Goal: Task Accomplishment & Management: Manage account settings

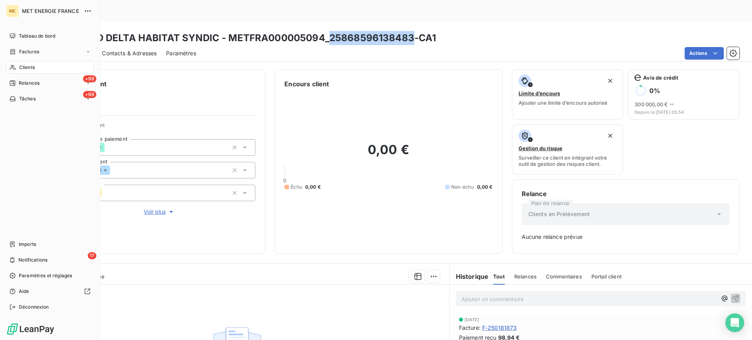
click at [38, 70] on div "Clients" at bounding box center [49, 67] width 87 height 13
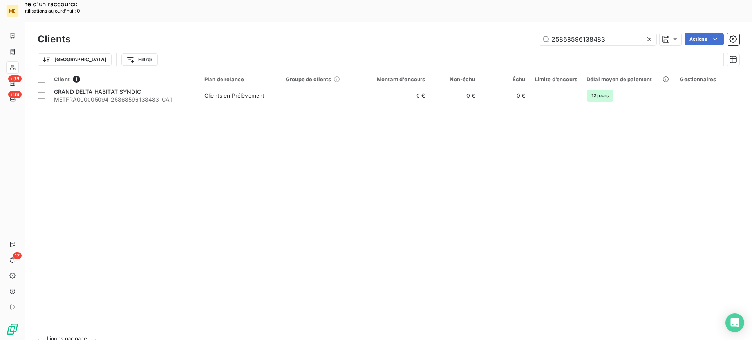
drag, startPoint x: 587, startPoint y: 18, endPoint x: 488, endPoint y: 18, distance: 99.5
click at [488, 33] on div "25868596138483 Actions" at bounding box center [410, 39] width 660 height 13
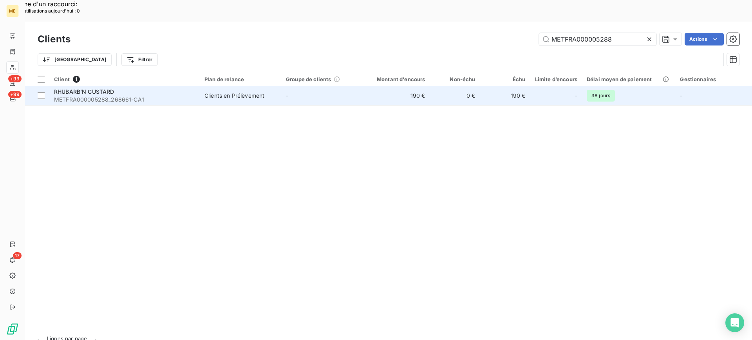
type input "METFRA000005288"
click at [88, 96] on span "METFRA000005288_268661-CA1" at bounding box center [124, 100] width 141 height 8
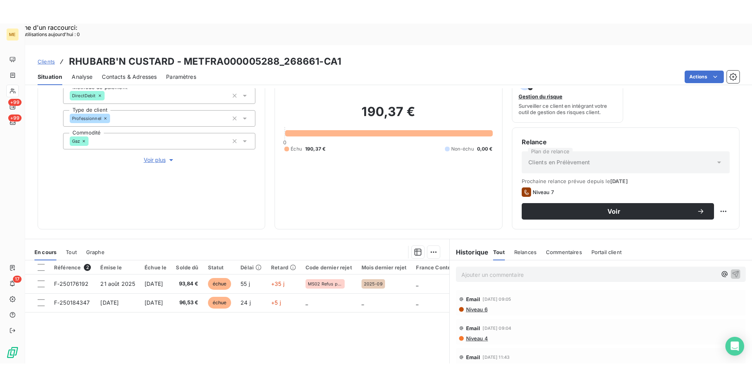
scroll to position [78, 0]
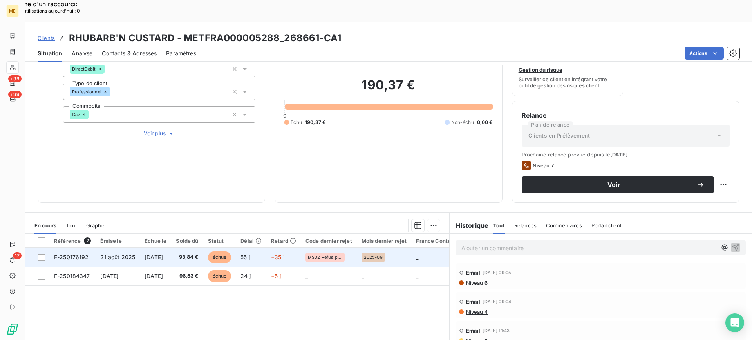
click at [135, 248] on td "21 août 2025" at bounding box center [118, 257] width 44 height 19
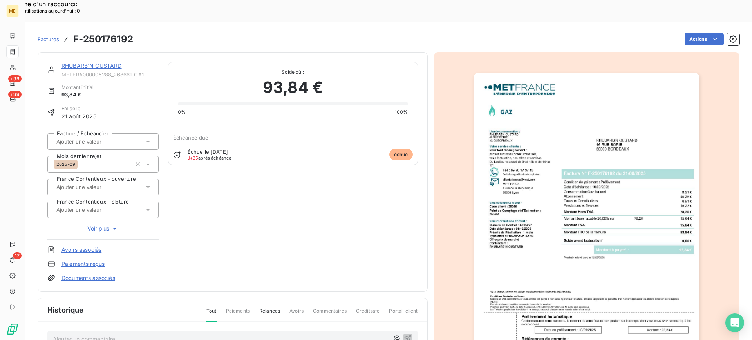
click at [607, 230] on img "button" at bounding box center [586, 232] width 225 height 319
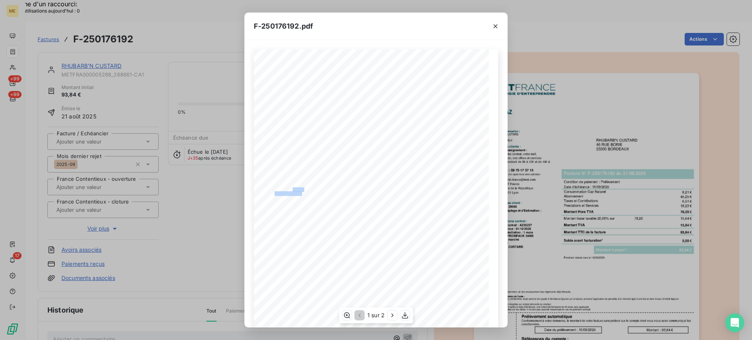
drag, startPoint x: 289, startPoint y: 188, endPoint x: 300, endPoint y: 191, distance: 10.7
click at [300, 191] on div "*Sous réserve, notamment, du bon encaissement des règlements déjà effectués. Co…" at bounding box center [375, 215] width 235 height 333
click at [296, 189] on span "Code client : 28066" at bounding box center [289, 188] width 29 height 3
copy span "28066"
drag, startPoint x: 290, startPoint y: 188, endPoint x: 300, endPoint y: 190, distance: 10.5
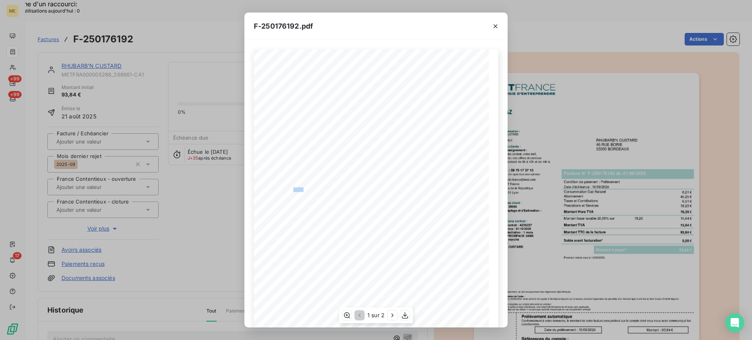
click at [300, 190] on span "Code client : 28066" at bounding box center [289, 188] width 29 height 3
click at [493, 25] on icon "button" at bounding box center [496, 26] width 8 height 8
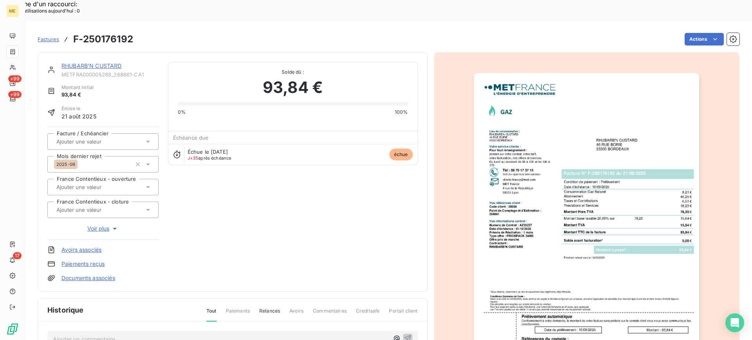
click at [88, 62] on link "RHUBARB'N CUSTARD" at bounding box center [91, 65] width 60 height 7
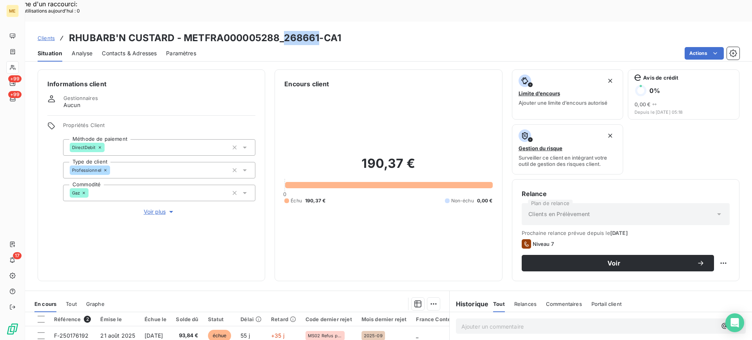
copy h3 "268661"
drag, startPoint x: 283, startPoint y: 14, endPoint x: 317, endPoint y: 16, distance: 33.7
click at [317, 31] on h3 "RHUBARB'N CUSTARD - METFRA000005288_268661-CA1" at bounding box center [205, 38] width 272 height 14
copy h3 "METFRA000005288"
drag, startPoint x: 181, startPoint y: 16, endPoint x: 280, endPoint y: 23, distance: 98.5
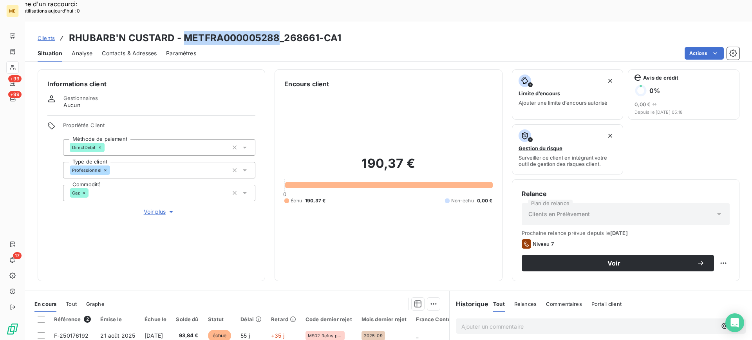
click at [280, 31] on h3 "RHUBARB'N CUSTARD - METFRA000005288_268661-CA1" at bounding box center [205, 38] width 272 height 14
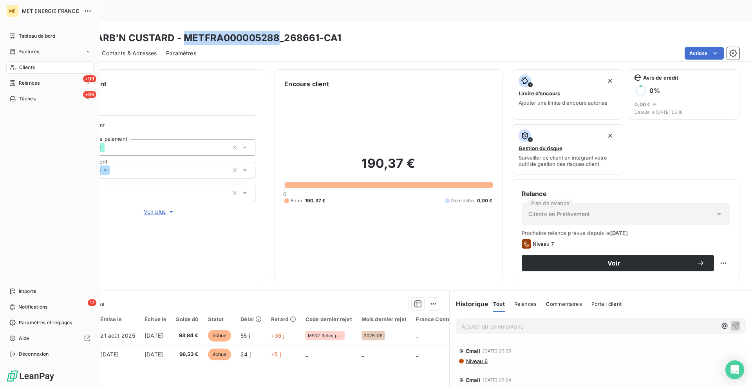
click at [53, 71] on div "Clients" at bounding box center [49, 67] width 87 height 13
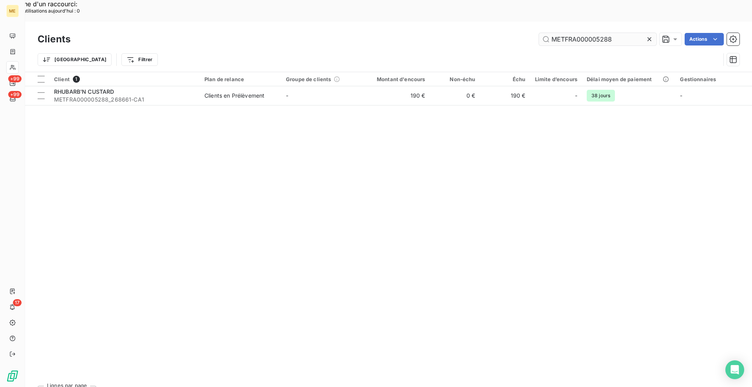
click at [575, 33] on input "METFRA000005288" at bounding box center [597, 39] width 117 height 13
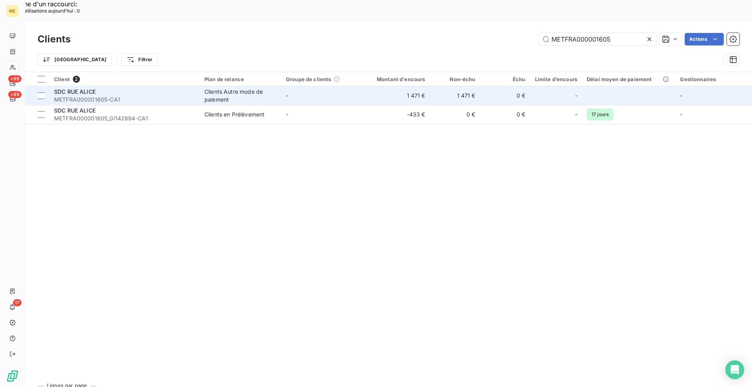
type input "METFRA000001605"
click at [144, 96] on span "METFRA000001605-CA1" at bounding box center [124, 100] width 141 height 8
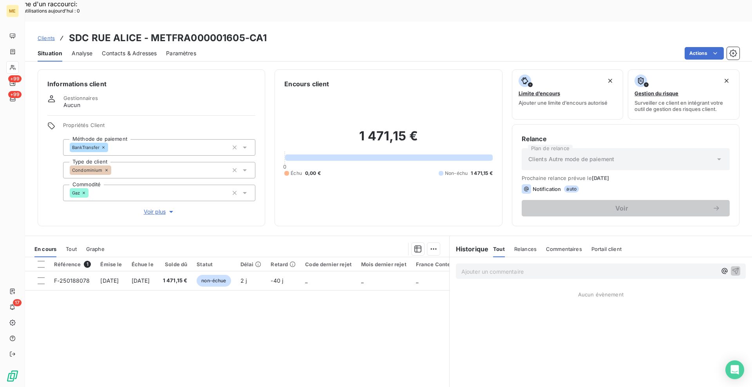
click at [151, 49] on span "Contacts & Adresses" at bounding box center [129, 53] width 55 height 8
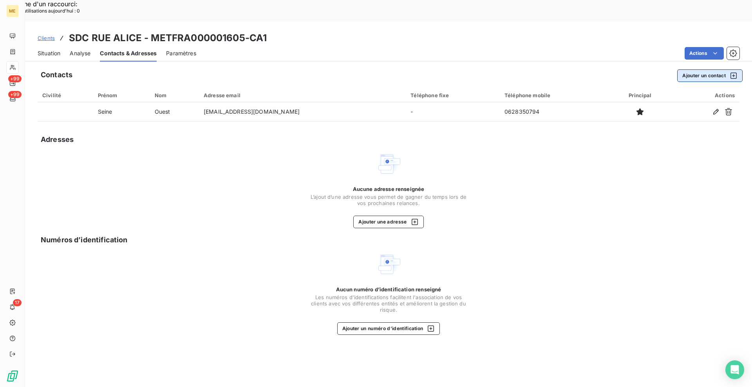
click at [688, 69] on button "Ajouter un contact" at bounding box center [709, 75] width 65 height 13
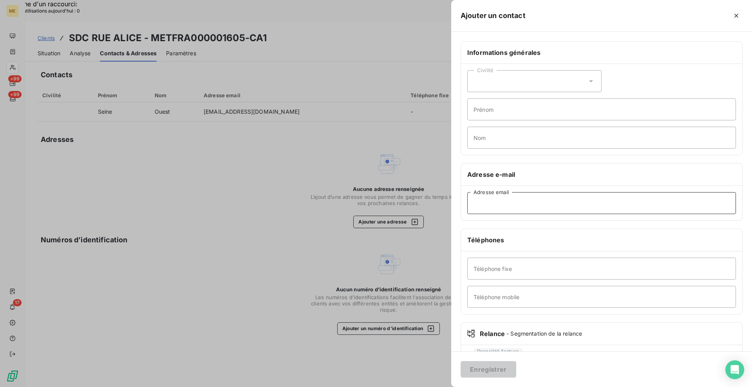
click at [502, 206] on input "Adresse email" at bounding box center [601, 203] width 269 height 22
paste input "[PERSON_NAME][EMAIL_ADDRESS][DOMAIN_NAME]"
type input "[PERSON_NAME][EMAIL_ADDRESS][DOMAIN_NAME]"
click at [504, 89] on div "Civilité" at bounding box center [534, 81] width 134 height 22
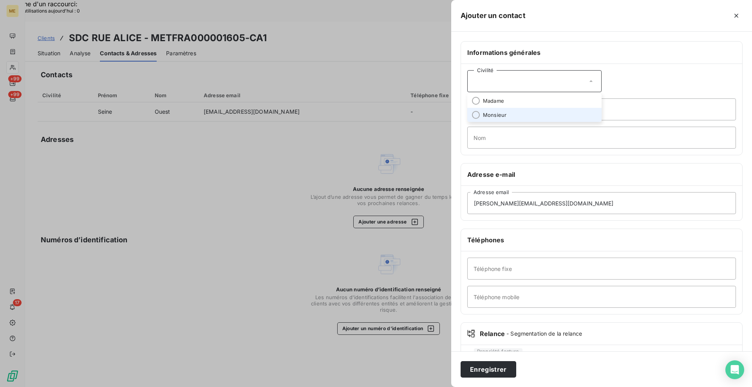
click at [498, 117] on span "Monsieur" at bounding box center [494, 114] width 23 height 7
click at [517, 128] on input "Nom" at bounding box center [601, 138] width 269 height 22
paste input "[PERSON_NAME]"
type input "[PERSON_NAME]"
click at [500, 268] on input "Téléphone fixe" at bounding box center [601, 268] width 269 height 22
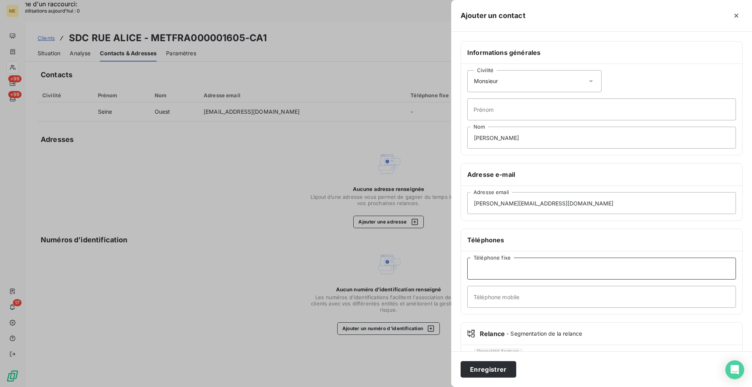
paste input "01 42 97 13 46"
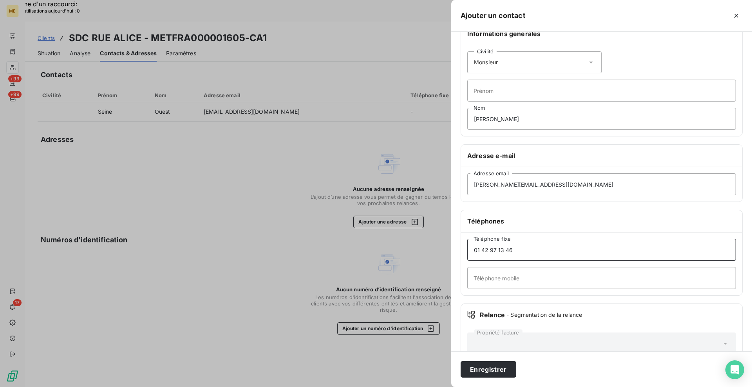
scroll to position [38, 0]
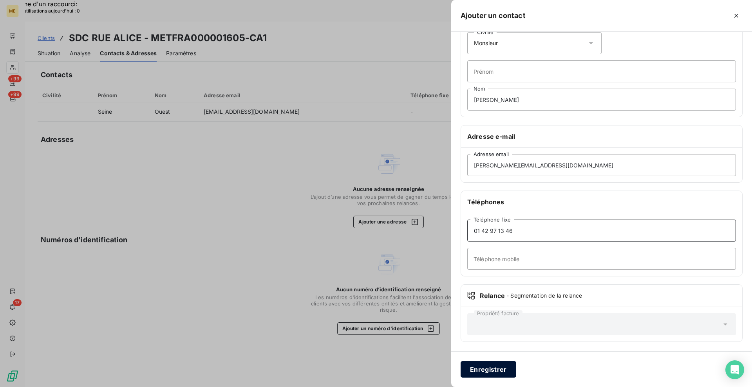
type input "01 42 97 13 46"
click at [483, 339] on button "Enregistrer" at bounding box center [489, 369] width 56 height 16
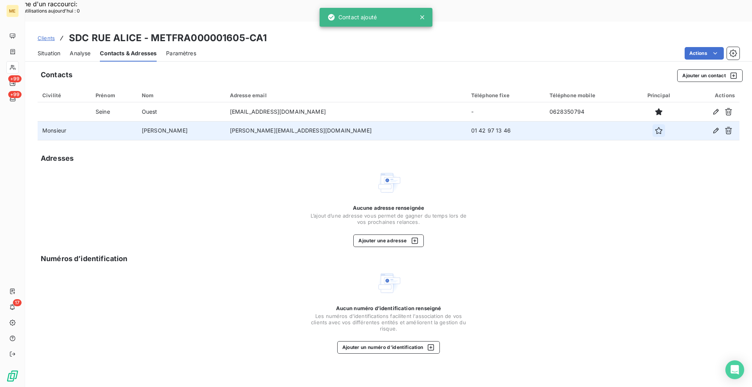
click at [655, 127] on icon "button" at bounding box center [659, 131] width 8 height 8
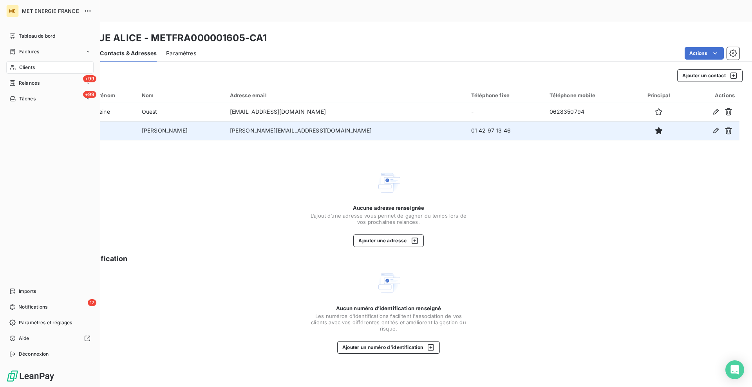
click at [22, 68] on span "Clients" at bounding box center [27, 67] width 16 height 7
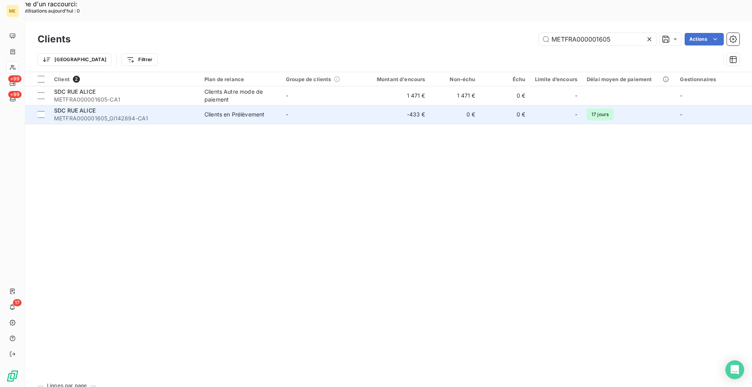
click at [134, 114] on span "METFRA000001605_GI142894-CA1" at bounding box center [124, 118] width 141 height 8
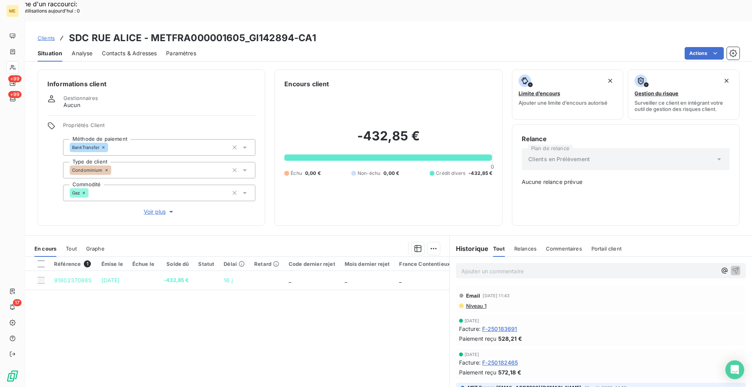
click at [153, 45] on div "Contacts & Adresses" at bounding box center [129, 53] width 55 height 16
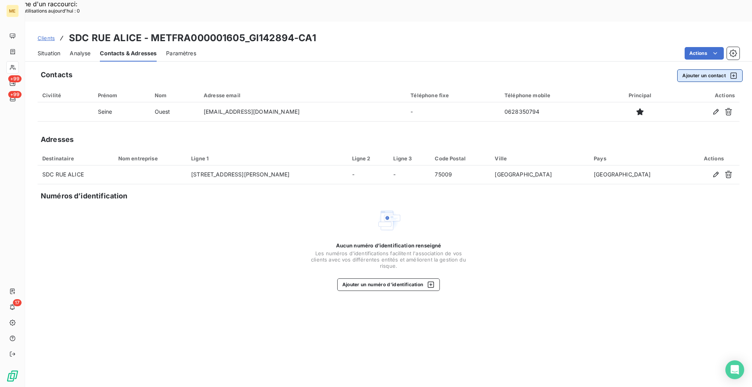
click at [705, 69] on button "Ajouter un contact" at bounding box center [709, 75] width 65 height 13
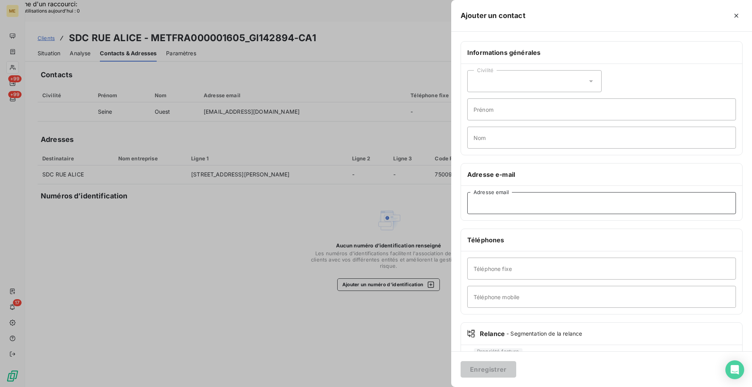
click at [559, 201] on input "Adresse email" at bounding box center [601, 203] width 269 height 22
click at [502, 268] on input "Téléphone fixe" at bounding box center [601, 268] width 269 height 22
paste input "01 42 97 13 46"
type input "01 42 97 13 46"
click at [517, 206] on input "Adresse email" at bounding box center [601, 203] width 269 height 22
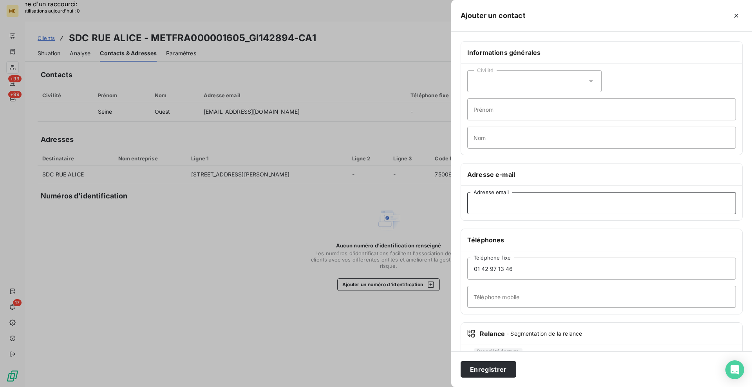
paste input "[PERSON_NAME][EMAIL_ADDRESS][DOMAIN_NAME]"
type input "[PERSON_NAME][EMAIL_ADDRESS][DOMAIN_NAME]"
click at [549, 151] on div "Civilité Prénom Nom" at bounding box center [601, 109] width 281 height 91
click at [552, 149] on div "Civilité Prénom Nom" at bounding box center [601, 109] width 281 height 91
click at [552, 144] on input "Nom" at bounding box center [601, 138] width 269 height 22
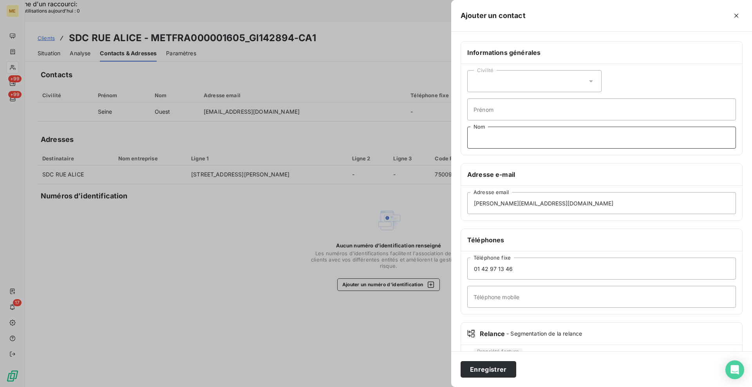
paste input "[PERSON_NAME]"
type input "[PERSON_NAME]"
click at [533, 91] on div "Civilité" at bounding box center [534, 81] width 134 height 22
click at [503, 113] on span "Monsieur" at bounding box center [494, 114] width 23 height 7
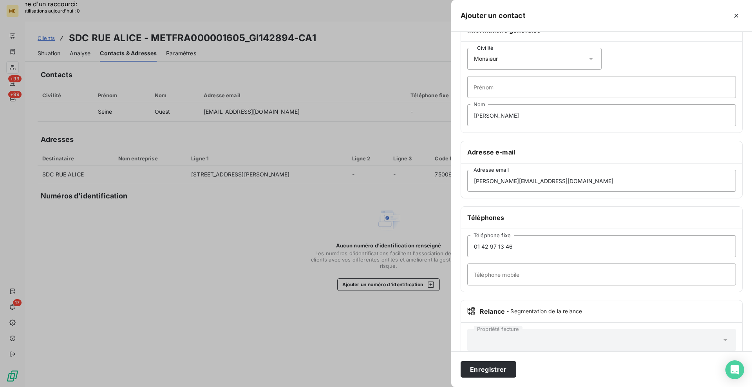
scroll to position [38, 0]
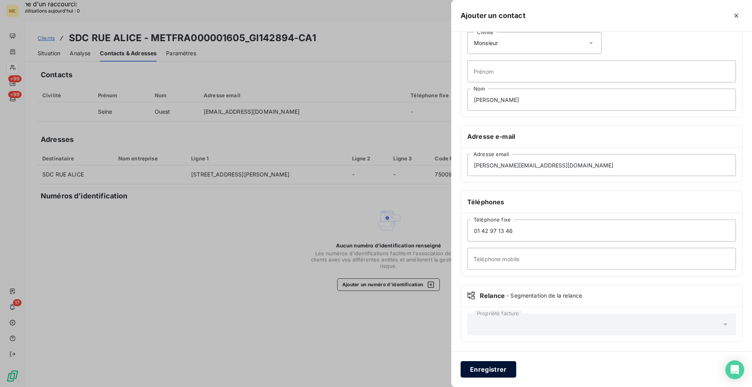
click at [489, 339] on button "Enregistrer" at bounding box center [489, 369] width 56 height 16
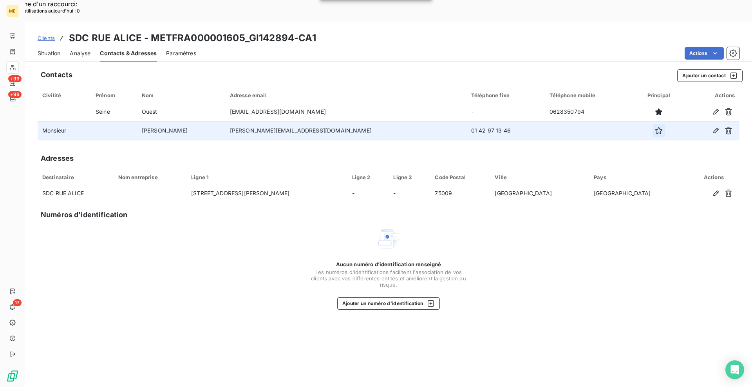
click at [655, 127] on icon "button" at bounding box center [659, 131] width 8 height 8
click at [578, 238] on div "Aucun numéro d’identification renseigné Les numéros d'identifications faciliten…" at bounding box center [389, 267] width 702 height 83
copy h3 "SDC RUE ALICE"
drag, startPoint x: 70, startPoint y: 15, endPoint x: 137, endPoint y: 22, distance: 67.3
click at [137, 31] on h3 "SDC RUE ALICE - METFRA000001605_GI142894-CA1" at bounding box center [192, 38] width 247 height 14
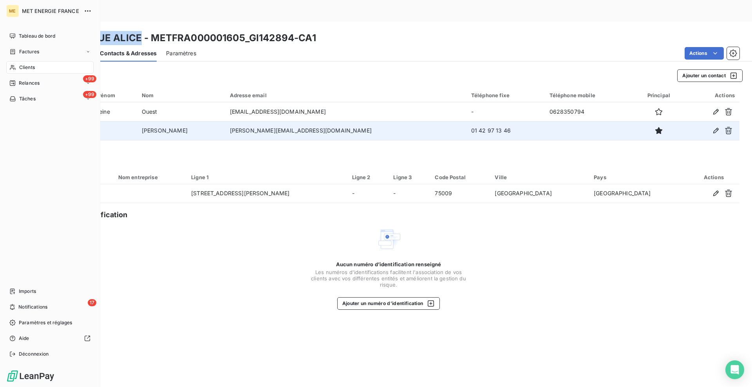
click at [54, 64] on div "Clients" at bounding box center [49, 67] width 87 height 13
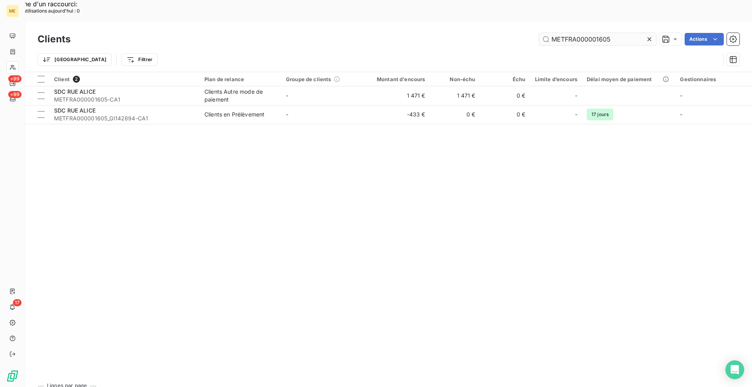
click at [565, 33] on input "METFRA000001605" at bounding box center [597, 39] width 117 height 13
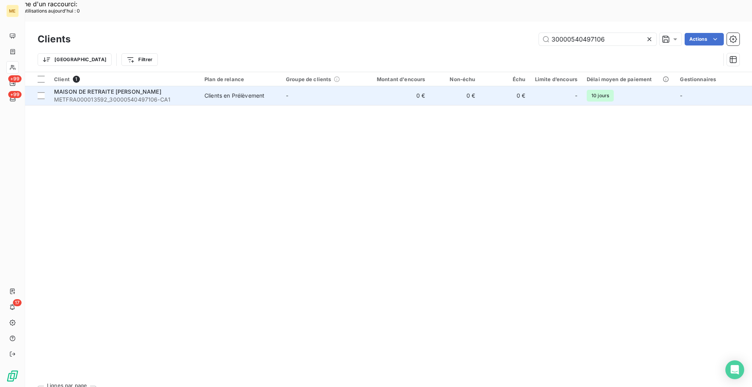
type input "30000540497106"
click at [170, 86] on td "MAISON DE RETRAITE [PERSON_NAME] METFRA000013592_30000540497106-CA1" at bounding box center [124, 95] width 150 height 19
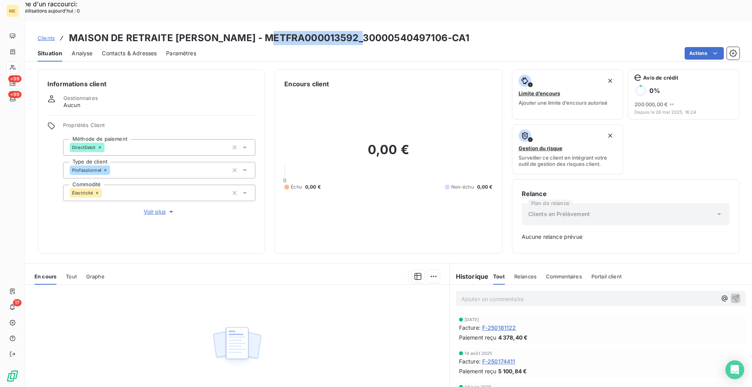
copy h3 "METFRA000013592"
drag, startPoint x: 270, startPoint y: 16, endPoint x: 359, endPoint y: 16, distance: 89.3
click at [359, 31] on h3 "MAISON DE RETRAITE [PERSON_NAME] - METFRA000013592_30000540497106-CA1" at bounding box center [269, 38] width 400 height 14
click at [133, 45] on div "Contacts & Adresses" at bounding box center [129, 53] width 55 height 16
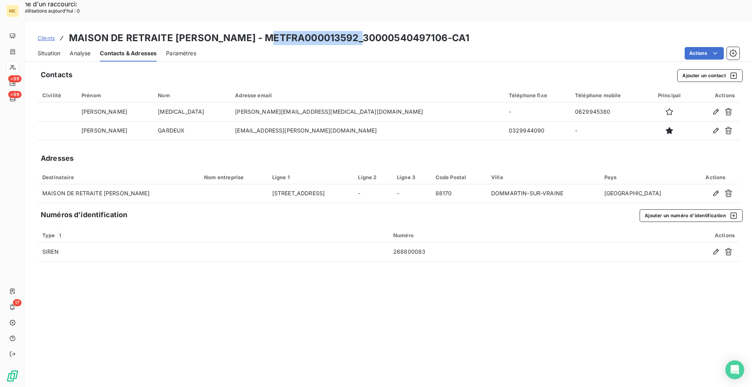
click at [56, 49] on span "Situation" at bounding box center [49, 53] width 23 height 8
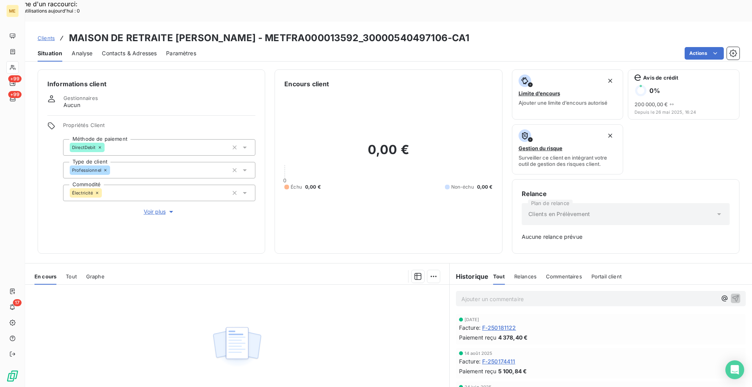
click at [63, 268] on div "En cours Tout Graphe" at bounding box center [237, 276] width 424 height 16
click at [75, 273] on span "Tout" at bounding box center [71, 276] width 11 height 6
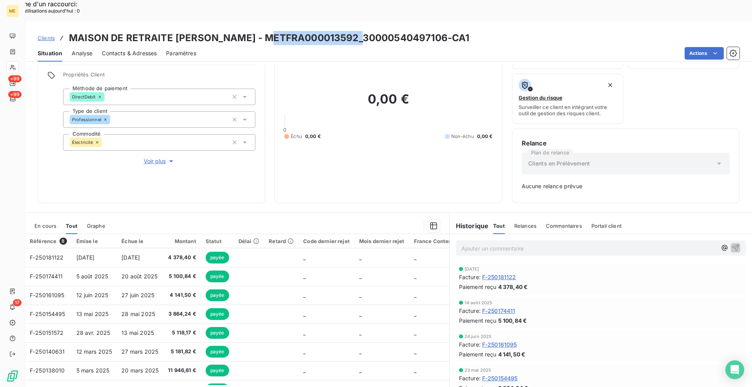
drag, startPoint x: 280, startPoint y: 14, endPoint x: 362, endPoint y: 14, distance: 81.9
click at [362, 31] on h3 "MAISON DE RETRAITE [PERSON_NAME] - METFRA000013592_30000540497106-CA1" at bounding box center [269, 38] width 400 height 14
copy h3 "METFRA000013592"
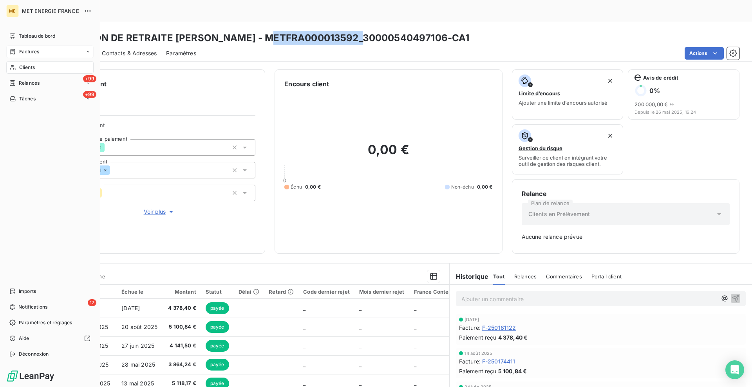
click at [41, 46] on div "Factures" at bounding box center [49, 51] width 87 height 13
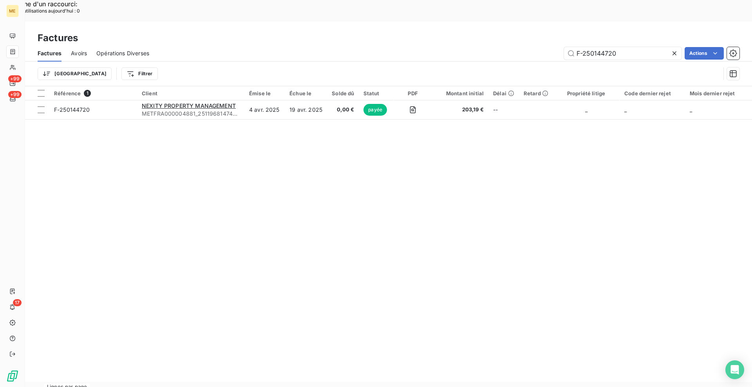
drag, startPoint x: 618, startPoint y: 34, endPoint x: 557, endPoint y: 33, distance: 60.7
click at [557, 47] on div "F-250144720 Actions" at bounding box center [449, 53] width 581 height 13
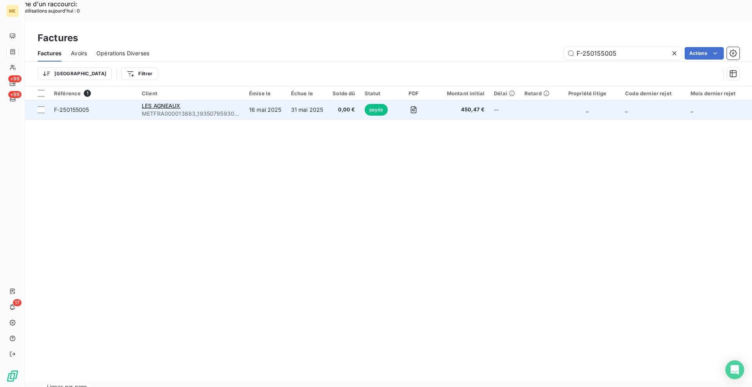
type input "F-250155005"
click at [106, 100] on td "F-250155005" at bounding box center [93, 109] width 88 height 19
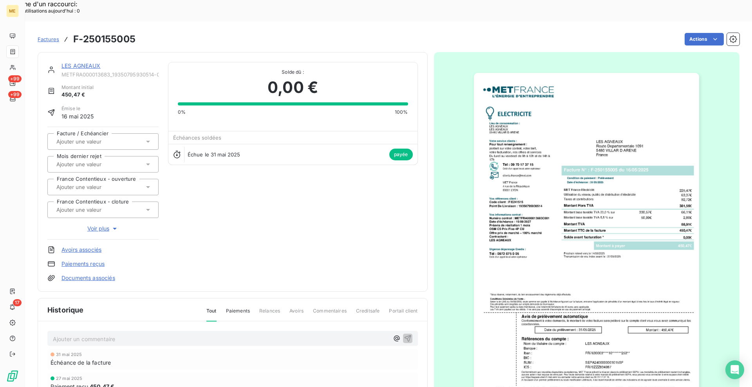
click at [93, 52] on div "LES AGNEAUX METFRA000013683_19350795930514-CA1 Montant initial 450,47 € Émise l…" at bounding box center [233, 171] width 390 height 239
click at [92, 62] on link "LES AGNEAUX" at bounding box center [80, 65] width 39 height 7
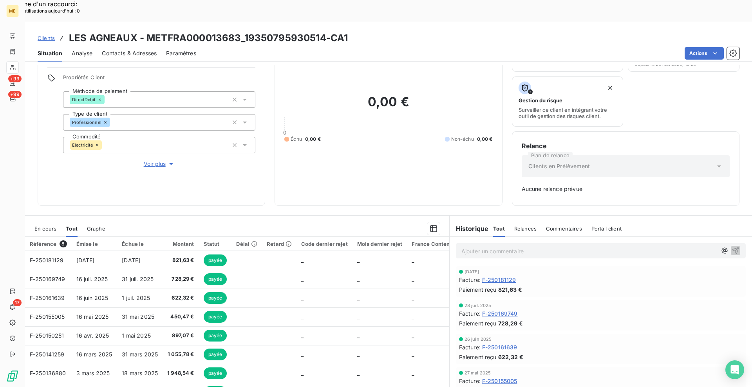
scroll to position [51, 0]
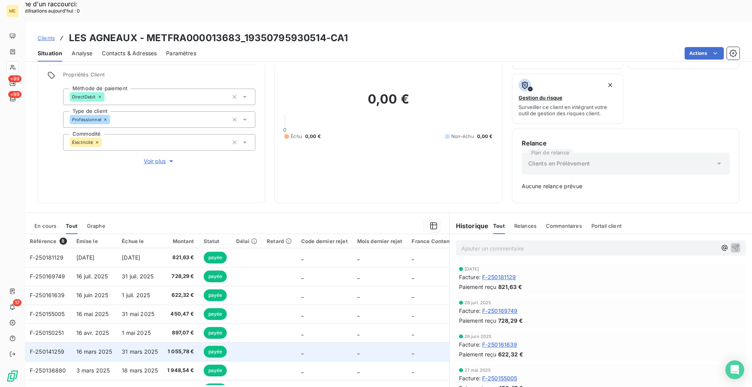
click at [188, 339] on span "1 055,78 €" at bounding box center [180, 351] width 27 height 8
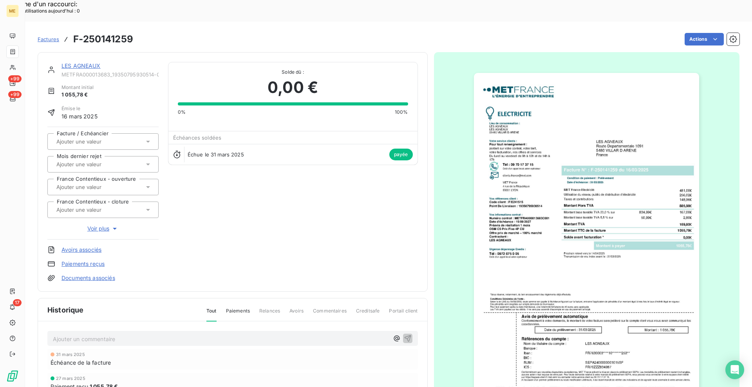
click at [598, 189] on img "button" at bounding box center [586, 232] width 225 height 319
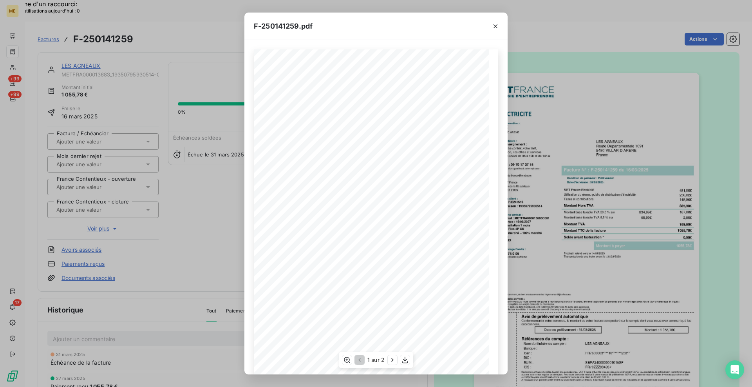
click at [411, 339] on div "1 sur 2" at bounding box center [376, 360] width 74 height 16
click at [409, 339] on icon "button" at bounding box center [405, 360] width 8 height 8
click at [500, 22] on button "button" at bounding box center [495, 26] width 13 height 13
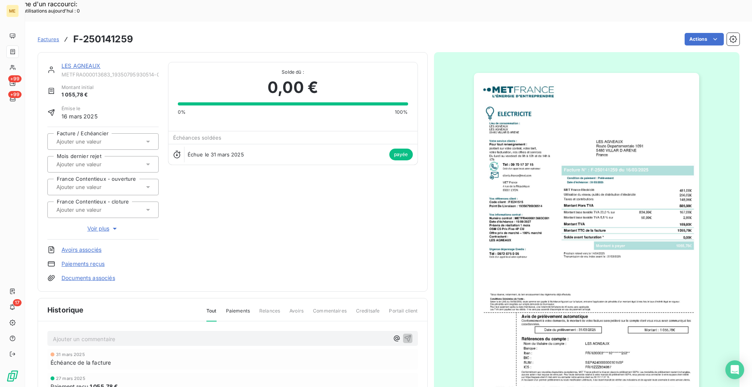
click at [87, 62] on link "LES AGNEAUX" at bounding box center [80, 65] width 39 height 7
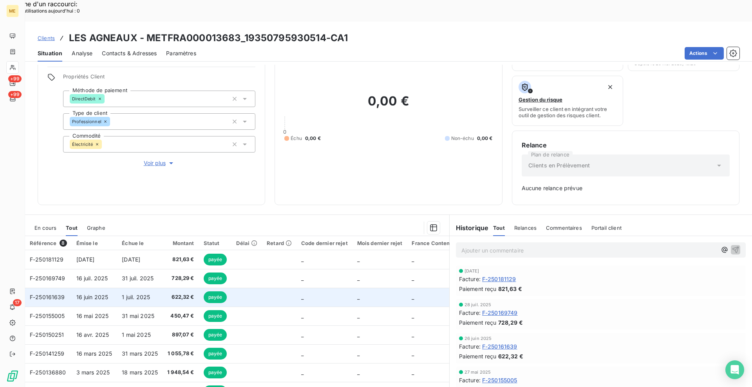
scroll to position [51, 0]
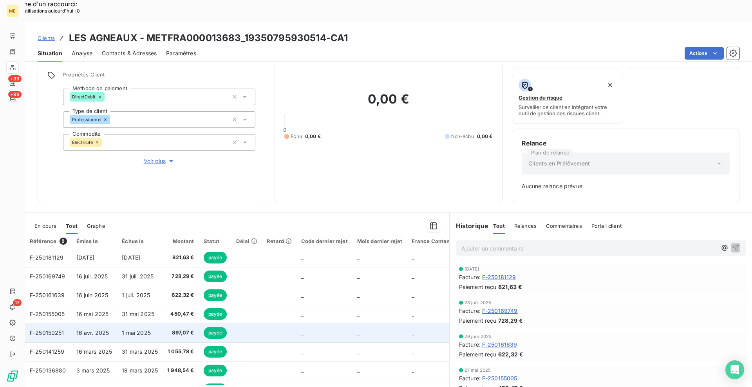
click at [190, 329] on span "897,07 €" at bounding box center [180, 333] width 27 height 8
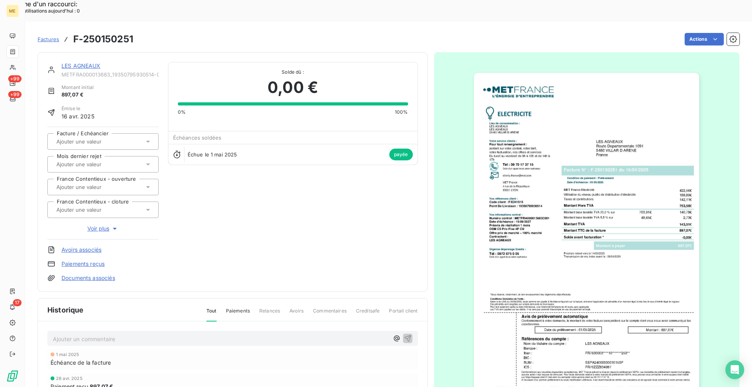
click at [540, 230] on img "button" at bounding box center [586, 232] width 225 height 319
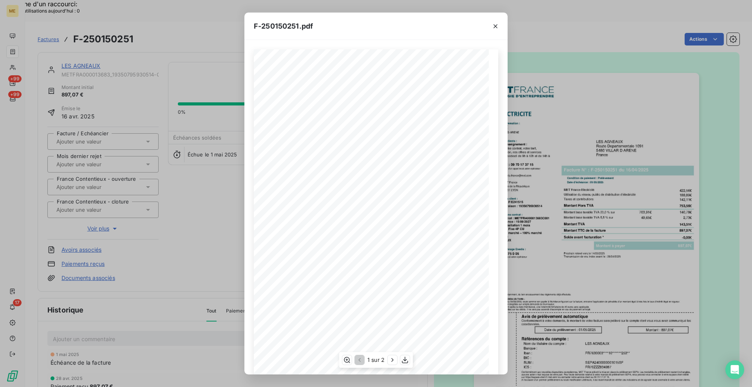
click at [398, 339] on div "1 sur 2" at bounding box center [376, 360] width 74 height 16
click at [400, 339] on button "button" at bounding box center [404, 359] width 9 height 9
click at [498, 27] on icon "button" at bounding box center [496, 26] width 8 height 8
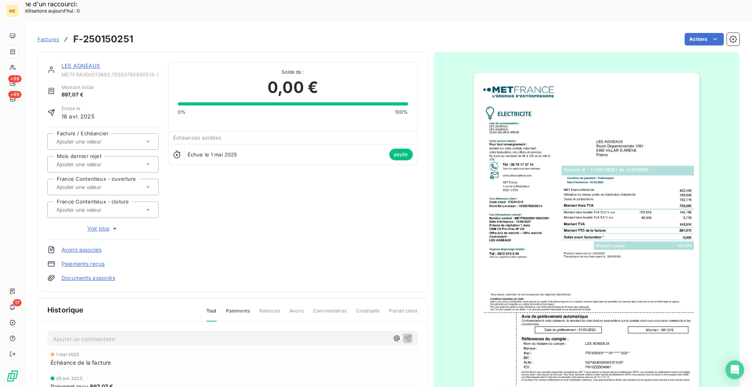
click at [99, 62] on link "LES AGNEAUX" at bounding box center [80, 65] width 39 height 7
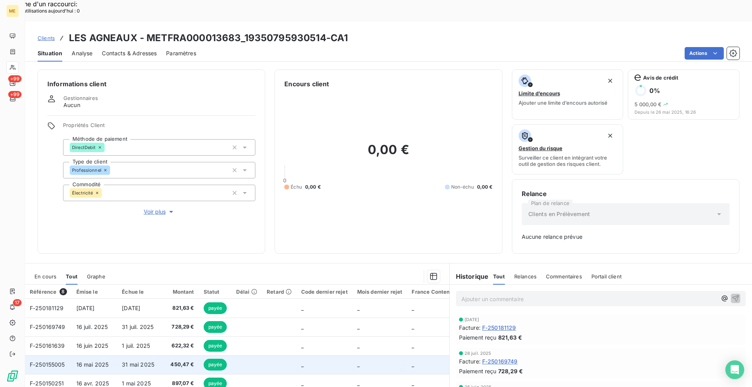
click at [151, 339] on span "31 mai 2025" at bounding box center [138, 364] width 33 height 7
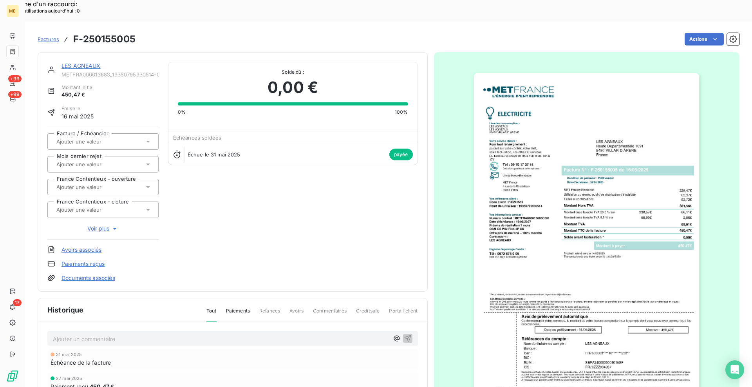
click at [553, 246] on img "button" at bounding box center [586, 232] width 225 height 319
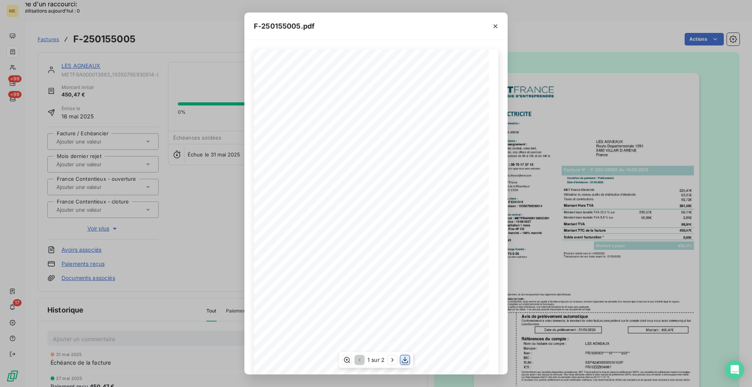
click at [401, 339] on icon "button" at bounding box center [405, 360] width 8 height 8
click at [495, 27] on icon "button" at bounding box center [496, 26] width 8 height 8
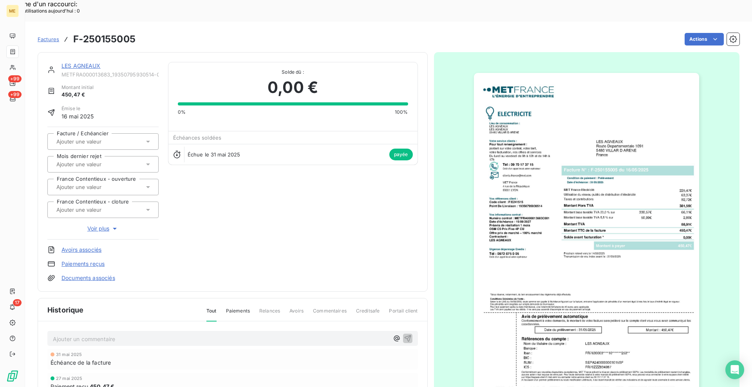
click at [95, 62] on link "LES AGNEAUX" at bounding box center [80, 65] width 39 height 7
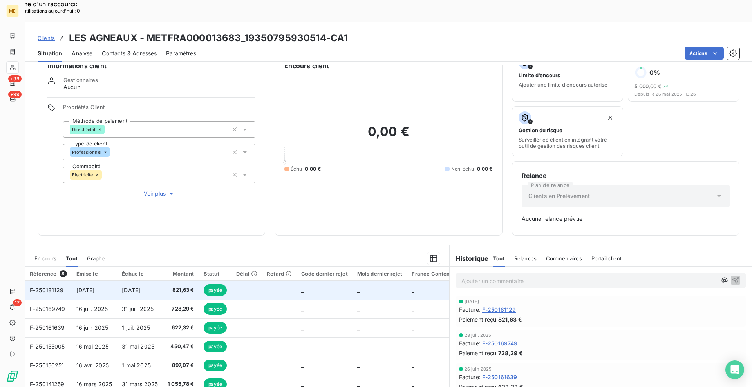
scroll to position [51, 0]
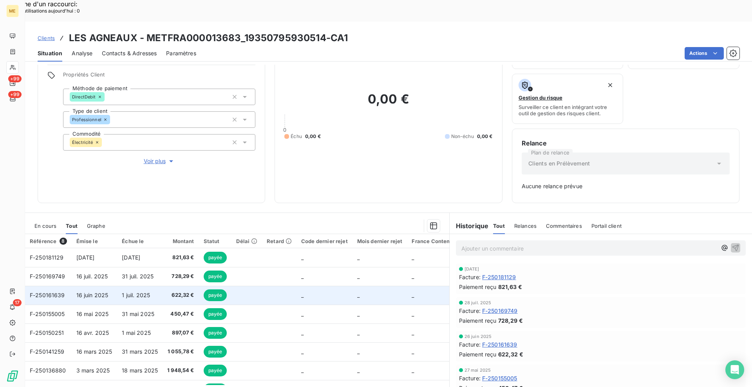
click at [171, 286] on td "622,32 €" at bounding box center [181, 295] width 36 height 19
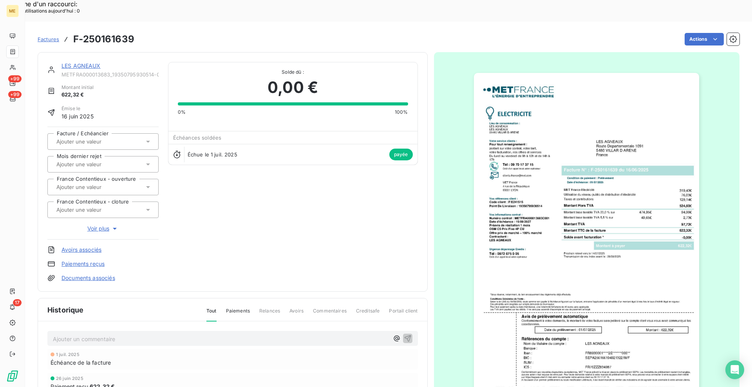
click at [565, 269] on img "button" at bounding box center [586, 232] width 225 height 319
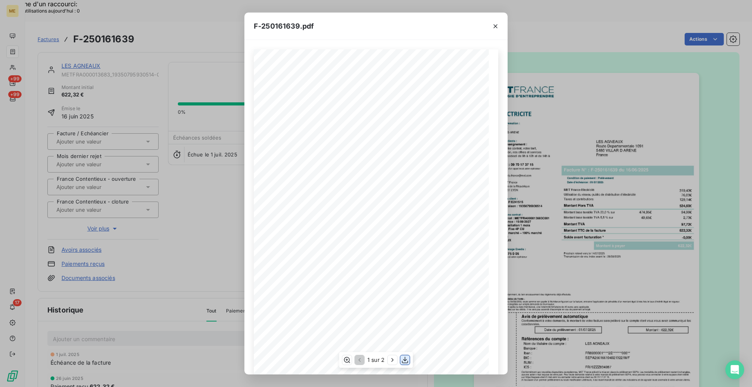
click at [403, 339] on icon "button" at bounding box center [405, 360] width 8 height 8
click at [494, 30] on icon "button" at bounding box center [496, 26] width 8 height 8
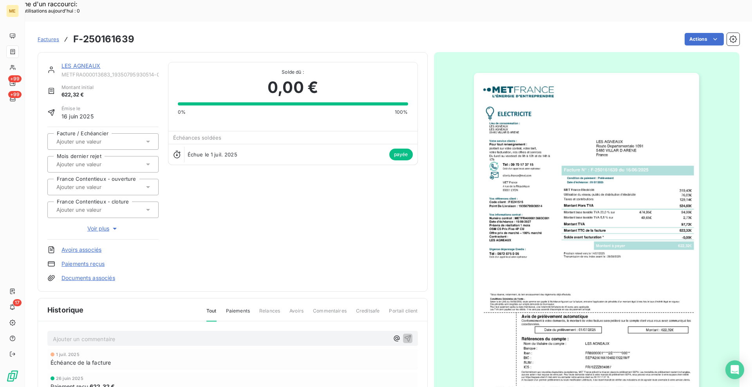
click at [98, 62] on link "LES AGNEAUX" at bounding box center [80, 65] width 39 height 7
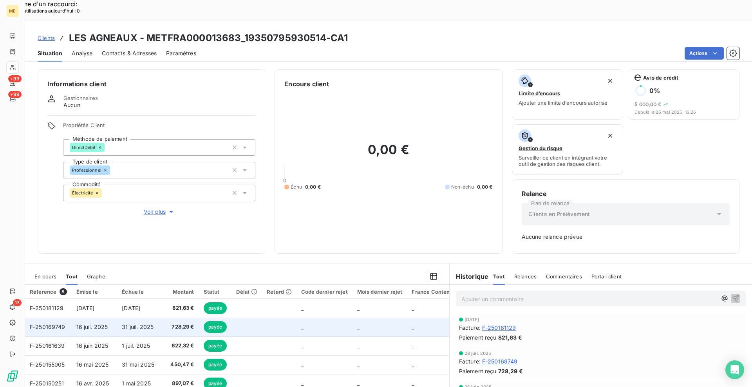
click at [174, 317] on td "728,29 €" at bounding box center [181, 326] width 36 height 19
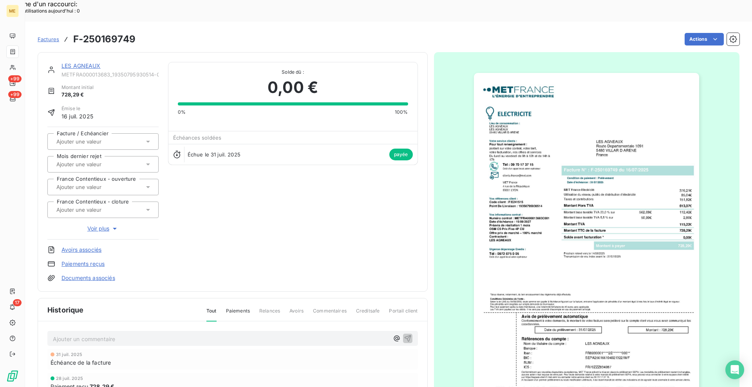
click at [585, 188] on div at bounding box center [587, 232] width 306 height 360
click at [598, 228] on img "button" at bounding box center [586, 232] width 225 height 319
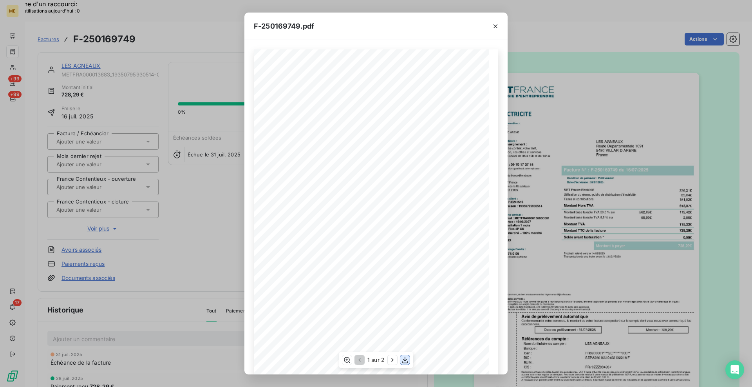
click at [404, 339] on icon "button" at bounding box center [405, 360] width 8 height 8
drag, startPoint x: 498, startPoint y: 27, endPoint x: 384, endPoint y: 33, distance: 114.1
click at [497, 28] on icon "button" at bounding box center [496, 26] width 8 height 8
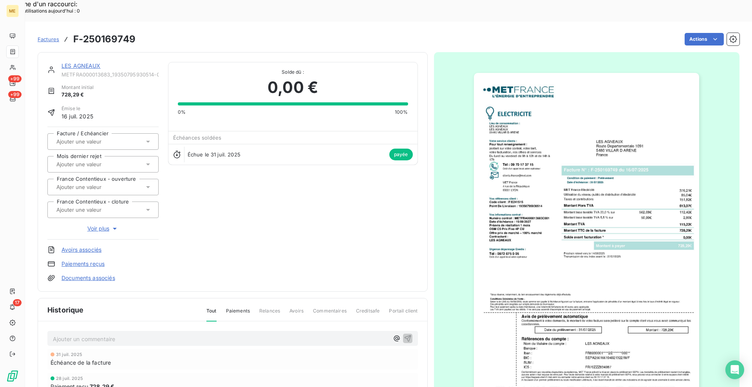
click at [76, 62] on link "LES AGNEAUX" at bounding box center [80, 65] width 39 height 7
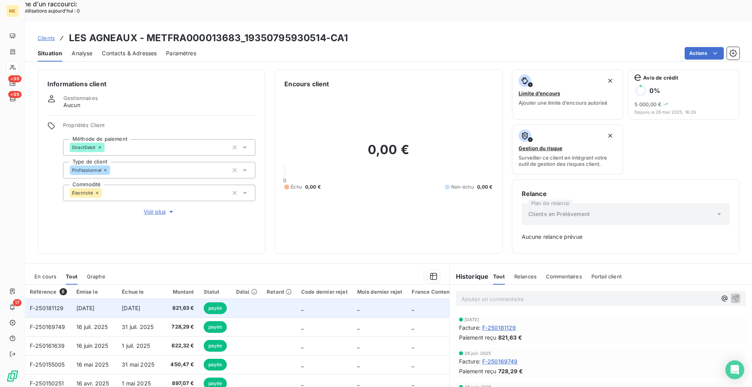
click at [163, 298] on td "821,63 €" at bounding box center [181, 307] width 36 height 19
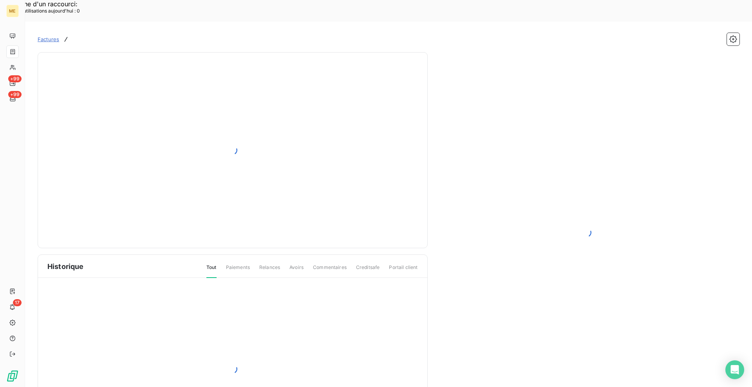
click at [560, 164] on div at bounding box center [587, 232] width 306 height 360
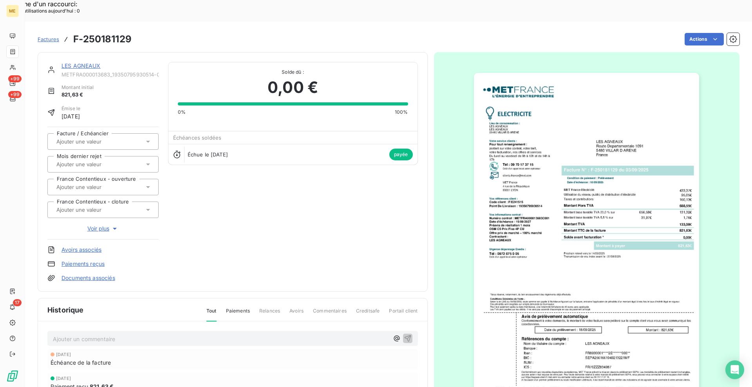
click at [540, 173] on img "button" at bounding box center [586, 232] width 225 height 319
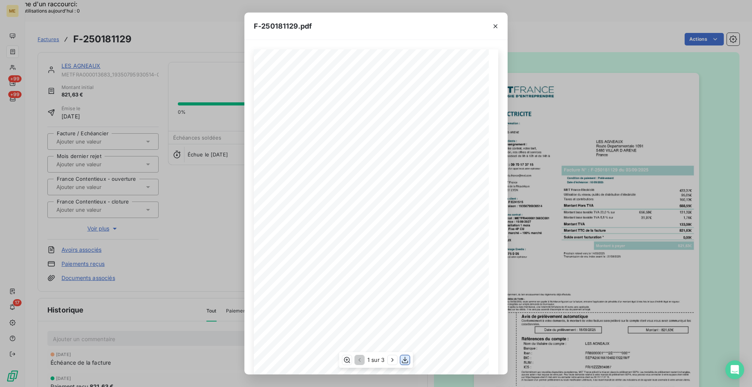
click at [402, 339] on icon "button" at bounding box center [405, 360] width 8 height 8
click at [501, 31] on button "button" at bounding box center [495, 26] width 13 height 13
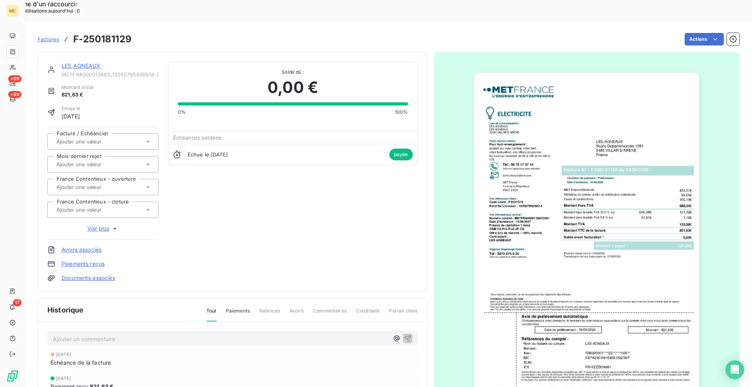
click at [87, 62] on link "LES AGNEAUX" at bounding box center [80, 65] width 39 height 7
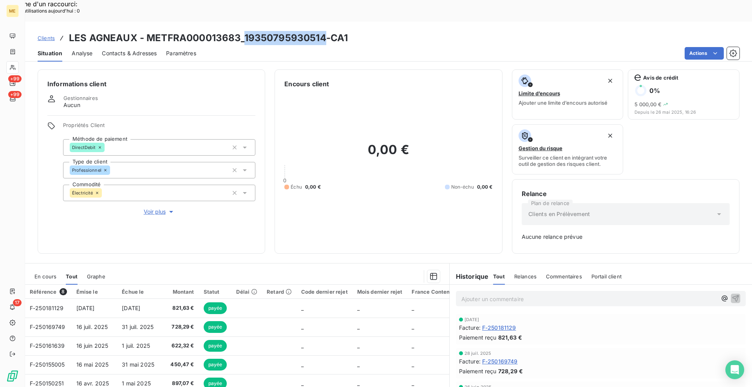
drag, startPoint x: 242, startPoint y: 13, endPoint x: 317, endPoint y: 20, distance: 74.7
click at [323, 31] on h3 "LES AGNEAUX - METFRA000013683_19350795930514-CA1" at bounding box center [208, 38] width 279 height 14
copy h3 "19350795930514"
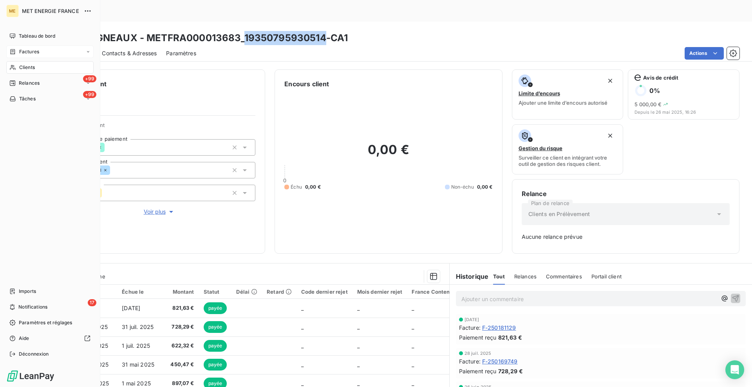
click at [18, 54] on div "Factures" at bounding box center [24, 51] width 30 height 7
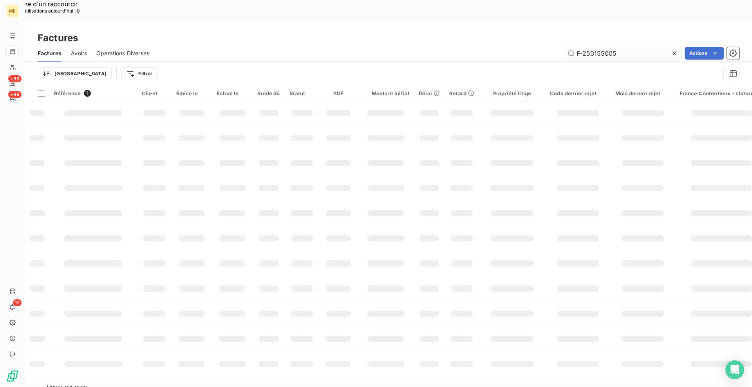
drag, startPoint x: 633, startPoint y: 30, endPoint x: 582, endPoint y: 34, distance: 51.1
click at [582, 47] on input "F-250155005" at bounding box center [622, 53] width 117 height 13
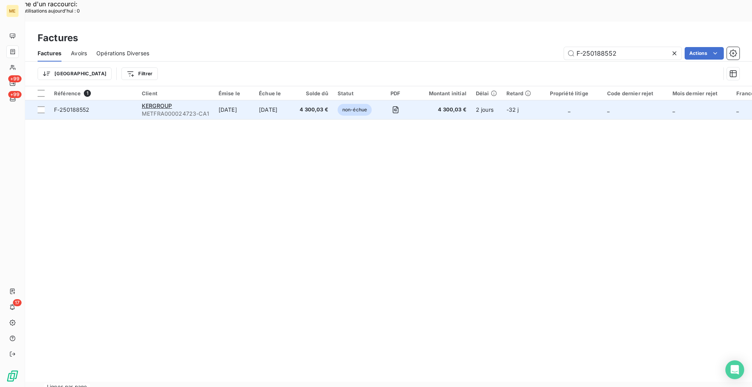
type input "F-250188552"
click at [149, 102] on div "KERGROUP" at bounding box center [175, 106] width 67 height 8
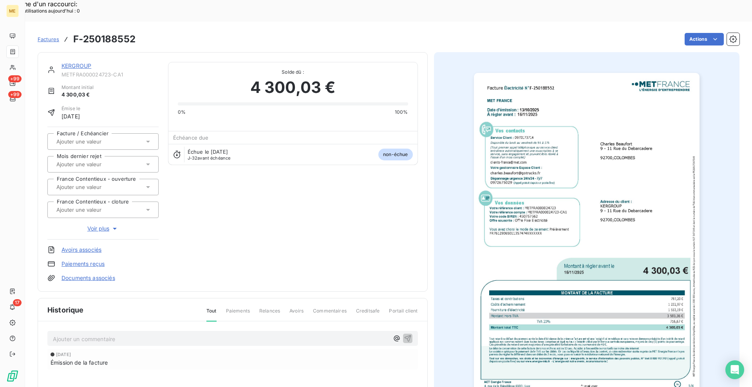
click at [91, 62] on link "KERGROUP" at bounding box center [76, 65] width 30 height 7
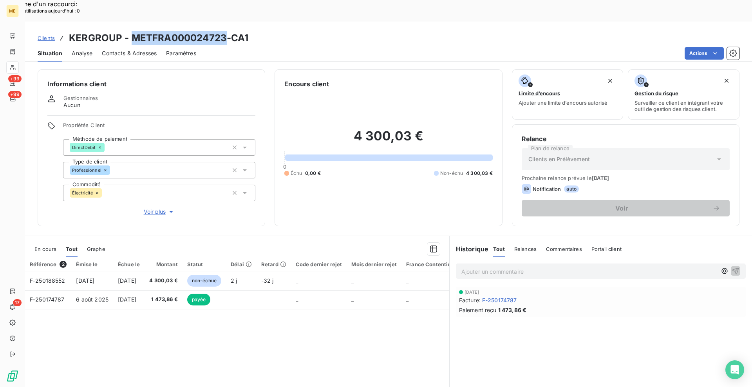
drag, startPoint x: 134, startPoint y: 15, endPoint x: 222, endPoint y: 20, distance: 88.3
click at [222, 31] on h3 "KERGROUP - METFRA000024723-CA1" at bounding box center [159, 38] width 180 height 14
copy h3 "METFRA000024723"
click at [50, 246] on span "En cours" at bounding box center [45, 249] width 22 height 6
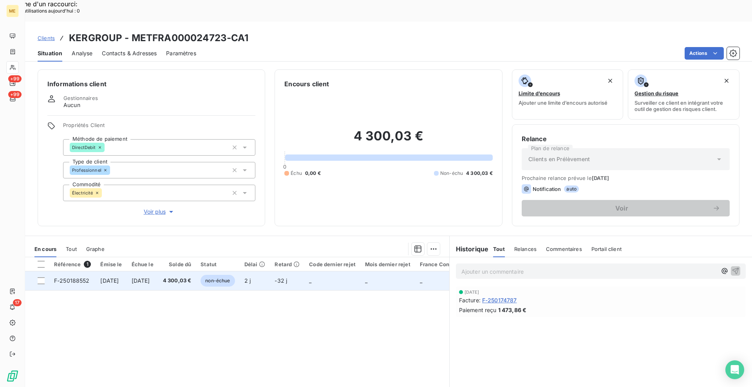
click at [85, 277] on span "F-250188552" at bounding box center [72, 280] width 36 height 7
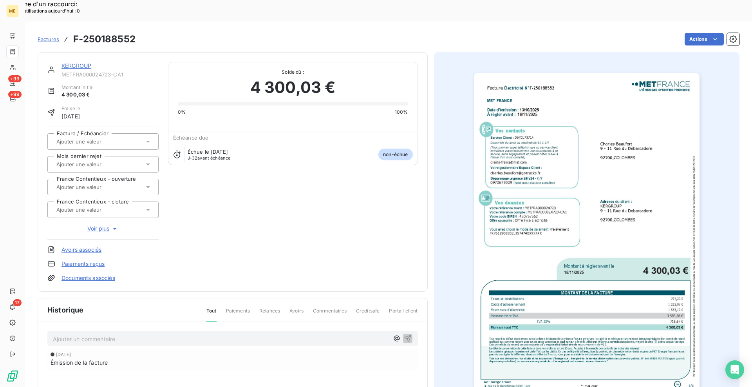
click at [91, 62] on link "KERGROUP" at bounding box center [76, 65] width 30 height 7
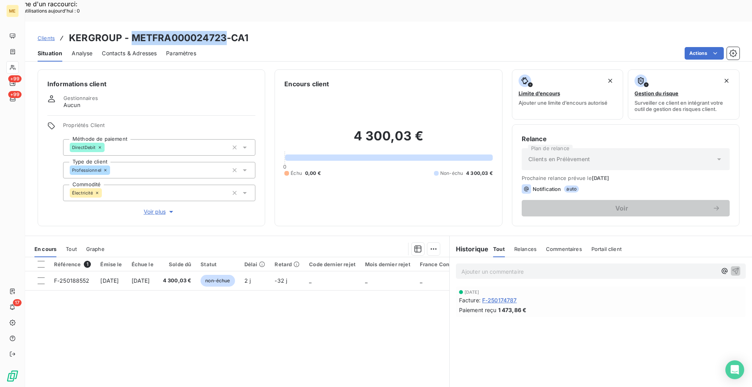
copy h3 "METFRA000024723"
drag, startPoint x: 129, startPoint y: 18, endPoint x: 224, endPoint y: 20, distance: 94.4
click at [224, 31] on h3 "KERGROUP - METFRA000024723-CA1" at bounding box center [159, 38] width 180 height 14
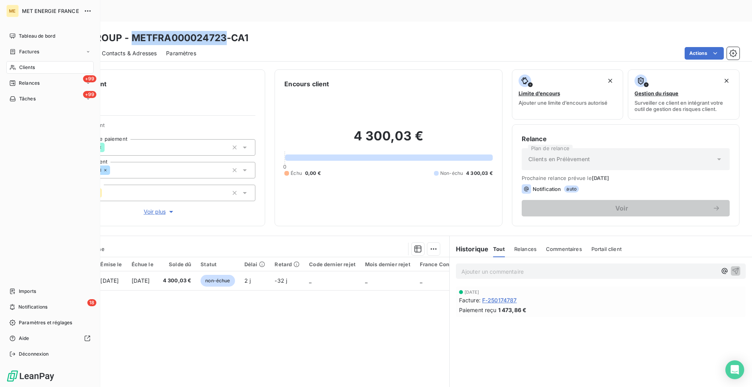
click at [25, 65] on span "Clients" at bounding box center [27, 67] width 16 height 7
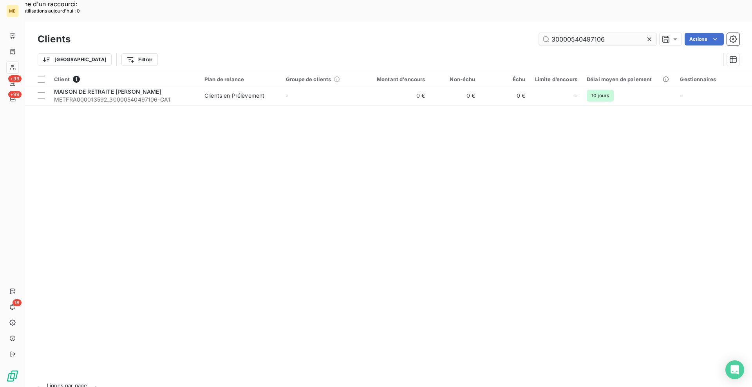
click at [578, 33] on input "30000540497106" at bounding box center [597, 39] width 117 height 13
click at [578, 31] on div "Clients 30000540497106 Actions" at bounding box center [389, 39] width 702 height 16
click at [571, 31] on div "Clients 30000540497106 Actions" at bounding box center [389, 39] width 702 height 16
click at [596, 33] on input "30000540497106" at bounding box center [597, 39] width 117 height 13
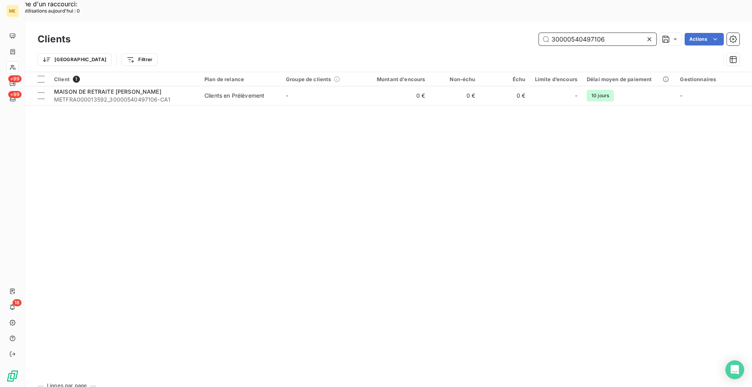
paste input "METFRA000018492"
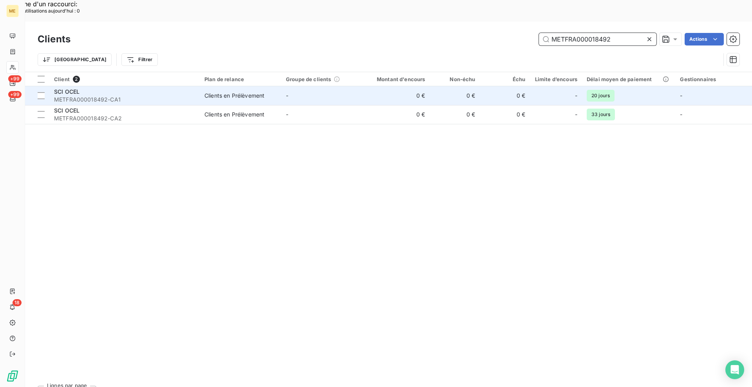
type input "METFRA000018492"
click at [123, 96] on span "METFRA000018492-CA1" at bounding box center [124, 100] width 141 height 8
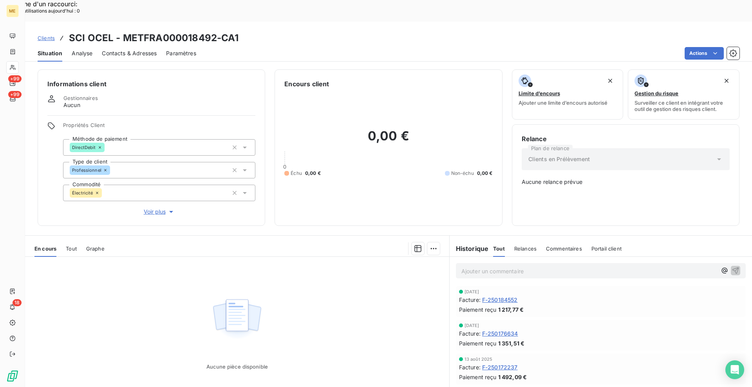
click at [69, 245] on span "Tout" at bounding box center [71, 248] width 11 height 6
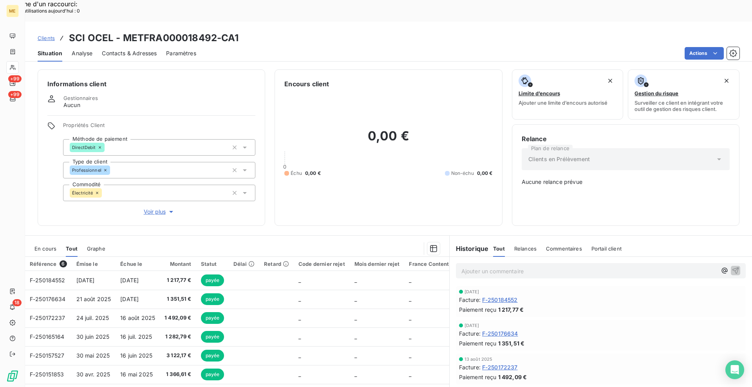
scroll to position [22, 0]
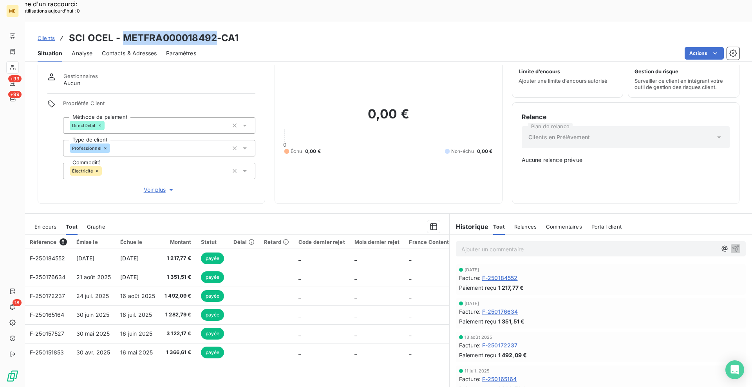
drag, startPoint x: 121, startPoint y: 15, endPoint x: 215, endPoint y: 16, distance: 93.6
click at [215, 31] on h3 "SCI OCEL - METFRA000018492-CA1" at bounding box center [154, 38] width 170 height 14
copy h3 "METFRA000018492"
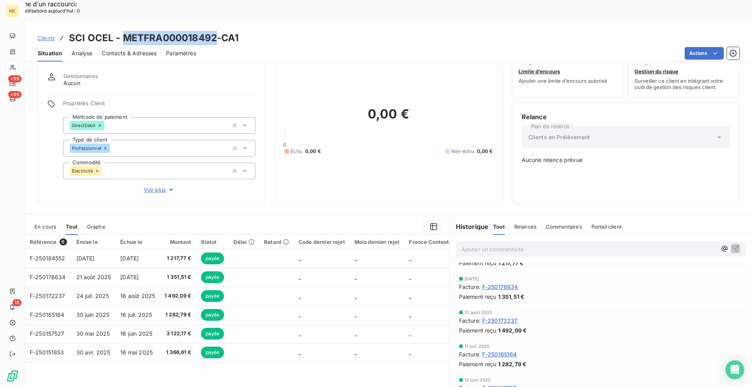
scroll to position [56, 0]
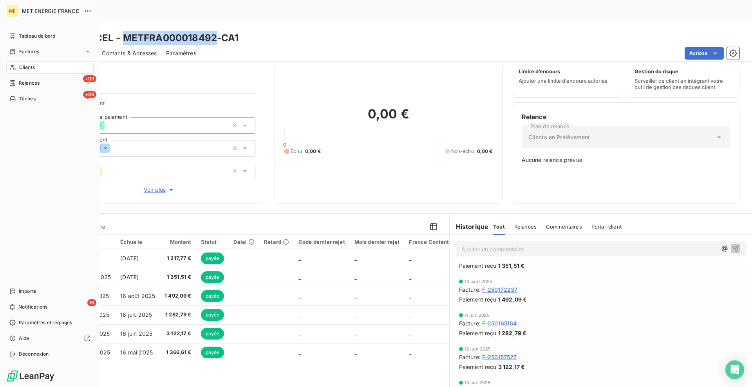
click at [17, 69] on div "Clients" at bounding box center [49, 67] width 87 height 13
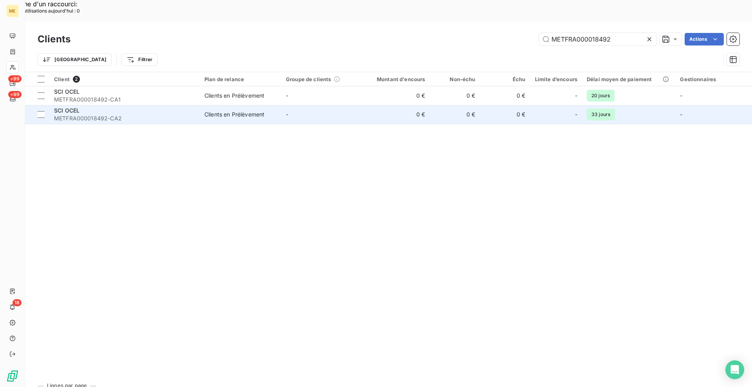
click at [180, 114] on span "METFRA000018492-CA2" at bounding box center [124, 118] width 141 height 8
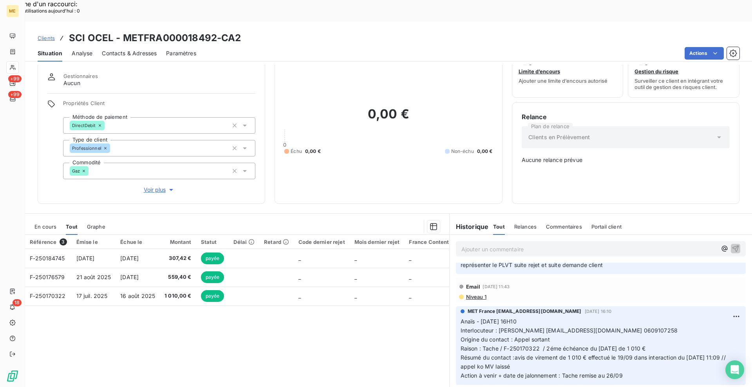
scroll to position [196, 0]
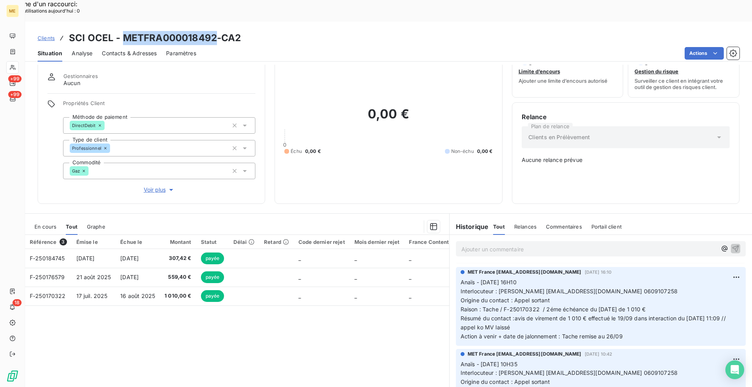
drag, startPoint x: 121, startPoint y: 14, endPoint x: 137, endPoint y: 69, distance: 56.6
click at [213, 31] on h3 "SCI OCEL - METFRA000018492-CA2" at bounding box center [155, 38] width 172 height 14
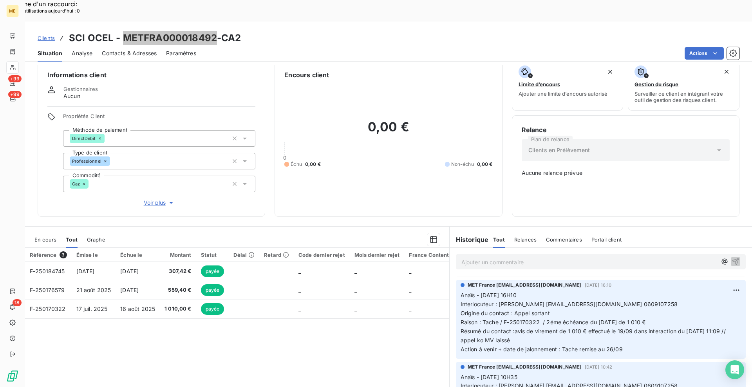
scroll to position [0, 0]
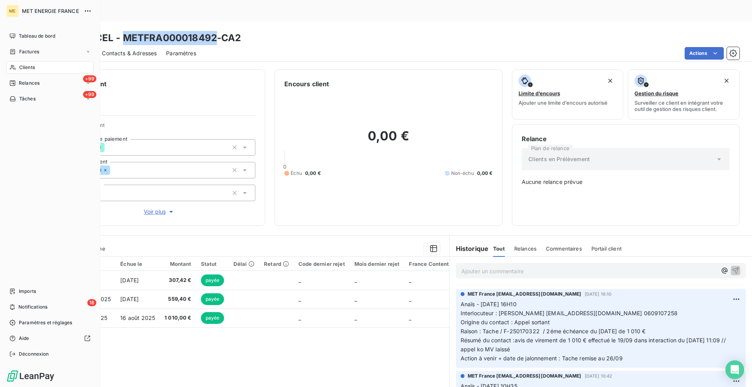
click at [57, 67] on div "Clients" at bounding box center [49, 67] width 87 height 13
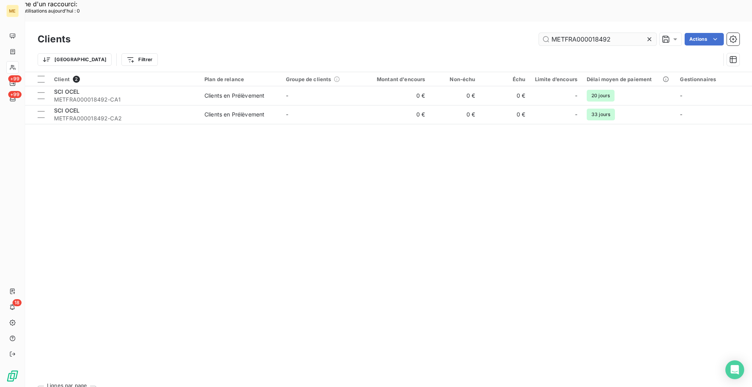
click at [600, 33] on input "METFRA000018492" at bounding box center [597, 39] width 117 height 13
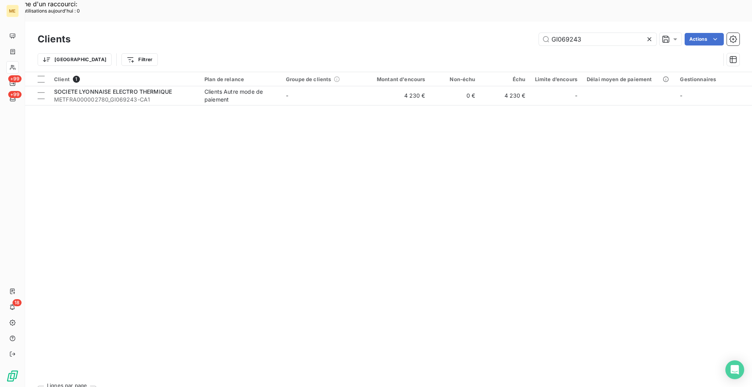
type input "GI069243"
click at [110, 85] on div "Client 1 Plan de relance Groupe de clients Montant d'encours Non-échu Échu Limi…" at bounding box center [388, 225] width 727 height 307
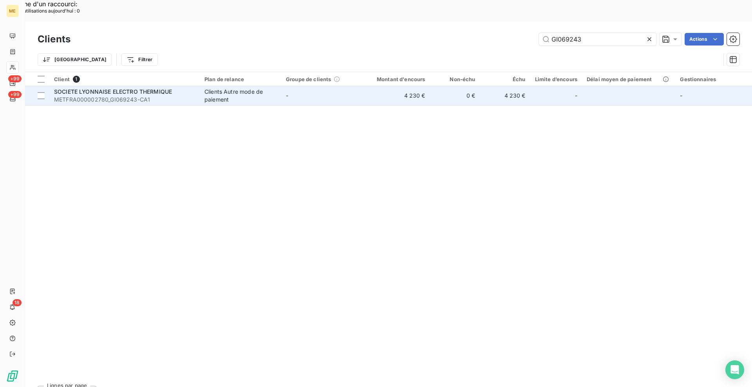
click at [132, 96] on span "METFRA000002780_GI069243-CA1" at bounding box center [124, 100] width 141 height 8
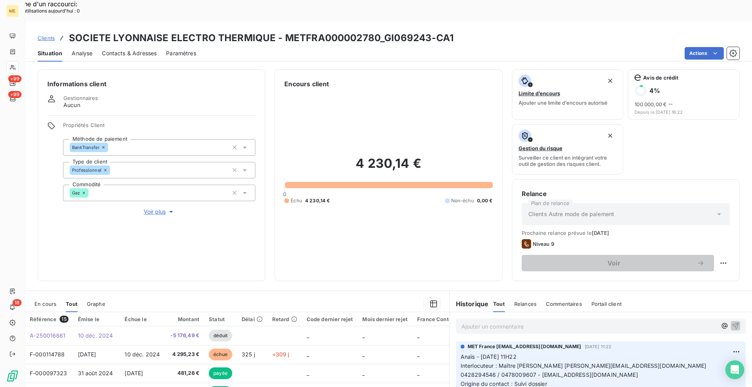
click at [59, 295] on div "En cours Tout Graphe" at bounding box center [237, 303] width 424 height 16
click at [56, 300] on span "En cours" at bounding box center [45, 303] width 22 height 6
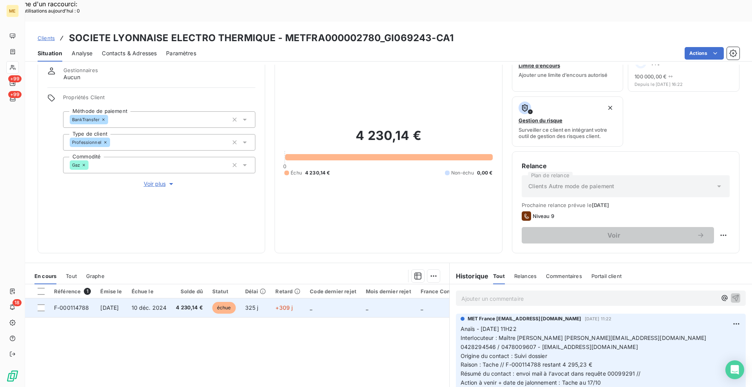
scroll to position [39, 0]
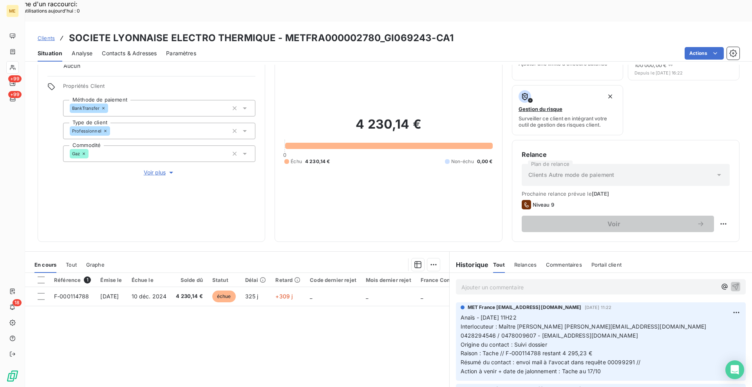
click at [276, 31] on h3 "SOCIETE LYONNAISE ELECTRO THERMIQUE - METFRA000002780_GI069243-CA1" at bounding box center [261, 38] width 385 height 14
drag, startPoint x: 281, startPoint y: 13, endPoint x: 376, endPoint y: 16, distance: 95.2
click at [376, 31] on h3 "SOCIETE LYONNAISE ELECTRO THERMIQUE - METFRA000002780_GI069243-CA1" at bounding box center [261, 38] width 385 height 14
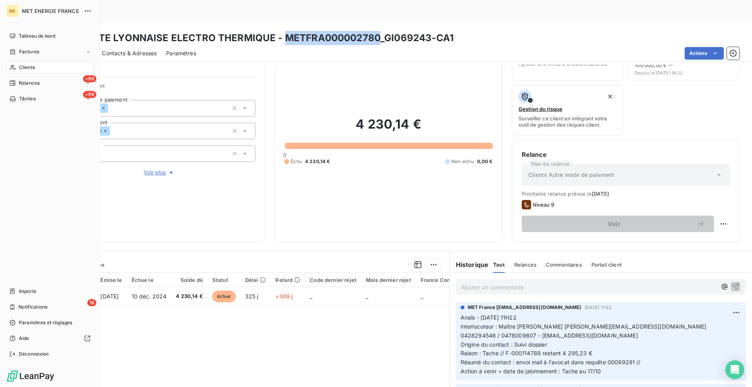
click at [11, 64] on div "Clients" at bounding box center [49, 67] width 87 height 13
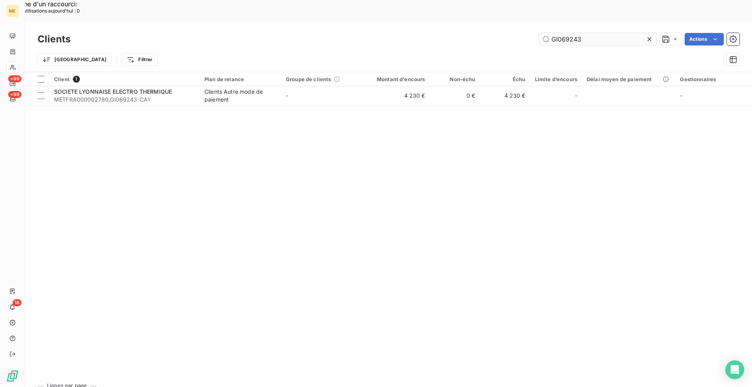
click at [551, 33] on input "GI069243" at bounding box center [597, 39] width 117 height 13
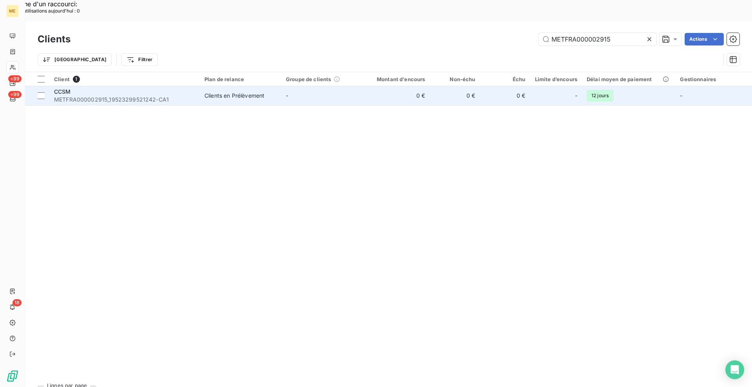
type input "METFRA000002915"
click at [137, 86] on td "CCSM METFRA000002915_19523299521242-CA1" at bounding box center [124, 95] width 150 height 19
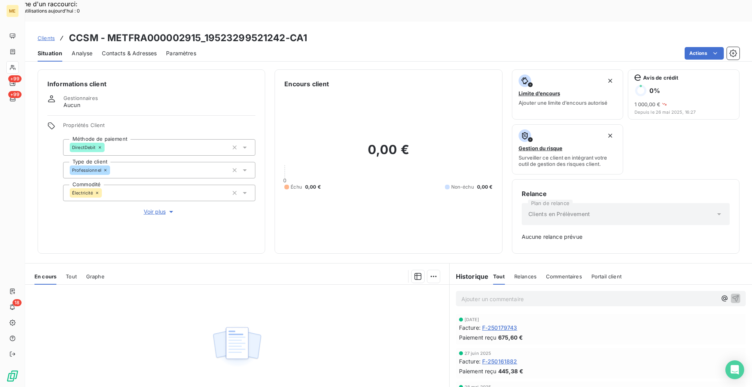
click at [70, 273] on span "Tout" at bounding box center [71, 276] width 11 height 6
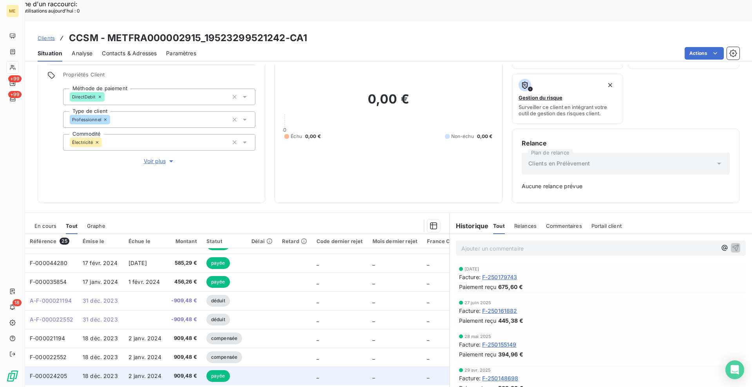
scroll to position [337, 0]
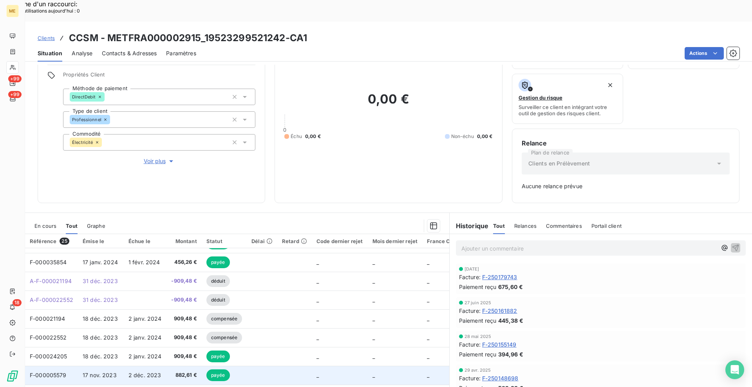
click at [191, 339] on td "882,61 €" at bounding box center [183, 374] width 35 height 19
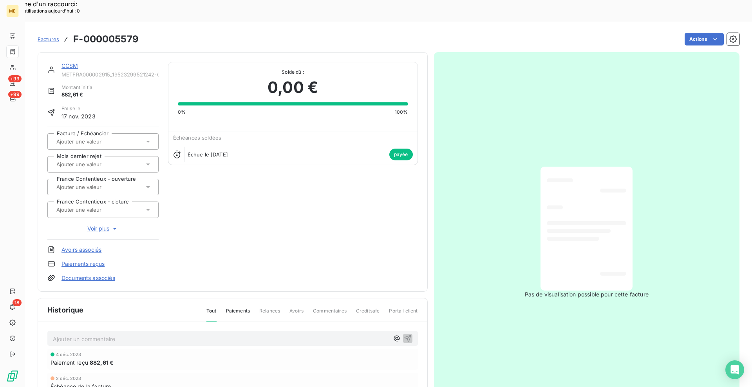
click at [76, 62] on link "CCSM" at bounding box center [69, 65] width 17 height 7
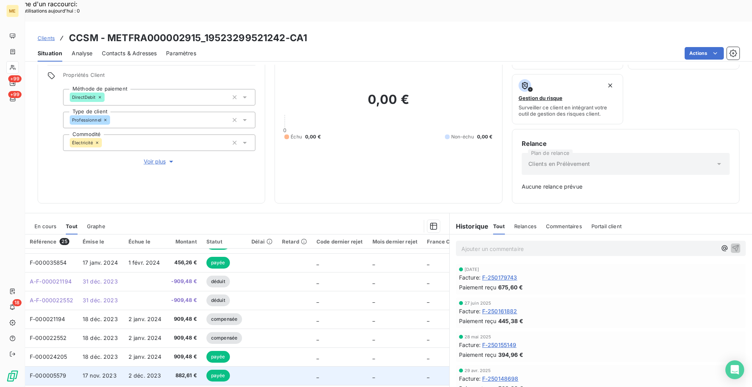
scroll to position [51, 0]
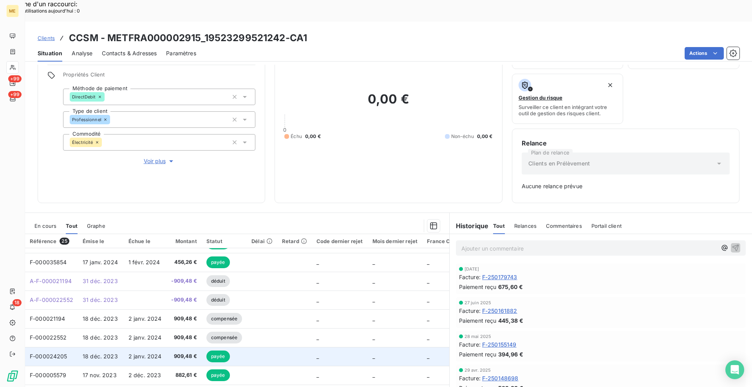
click at [168, 339] on td "909,48 €" at bounding box center [183, 356] width 35 height 19
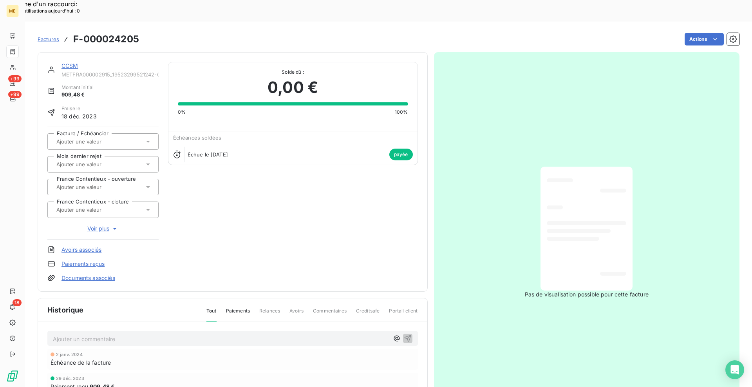
click at [76, 62] on link "CCSM" at bounding box center [69, 65] width 17 height 7
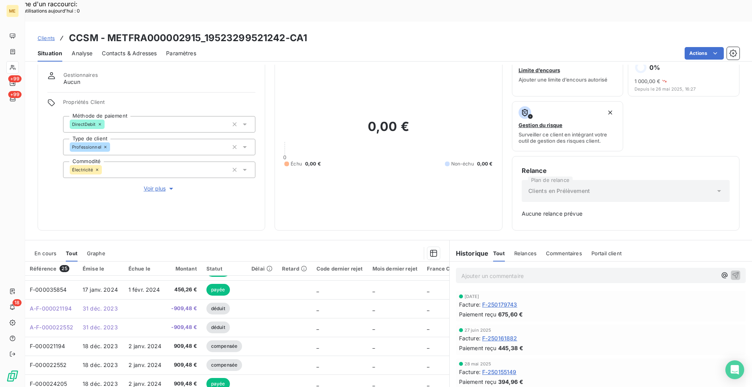
scroll to position [51, 0]
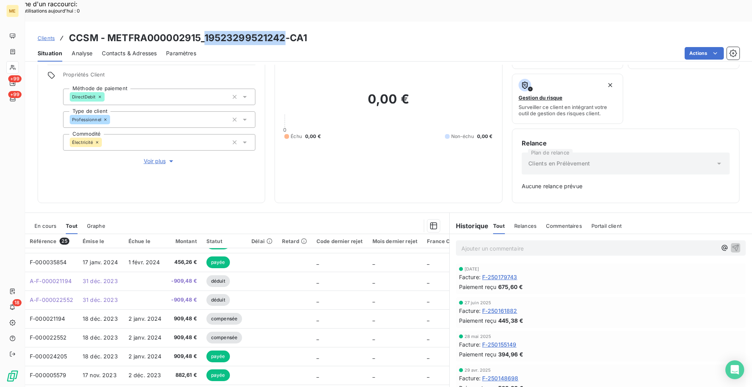
drag, startPoint x: 205, startPoint y: 14, endPoint x: 283, endPoint y: 18, distance: 78.4
click at [283, 31] on h3 "CCSM - METFRA000002915_19523299521242-CA1" at bounding box center [188, 38] width 238 height 14
click at [13, 67] on div at bounding box center [12, 67] width 13 height 13
click at [425, 127] on div "0,00 € 0 Échu 0,00 € Non-échu 0,00 €" at bounding box center [388, 115] width 208 height 155
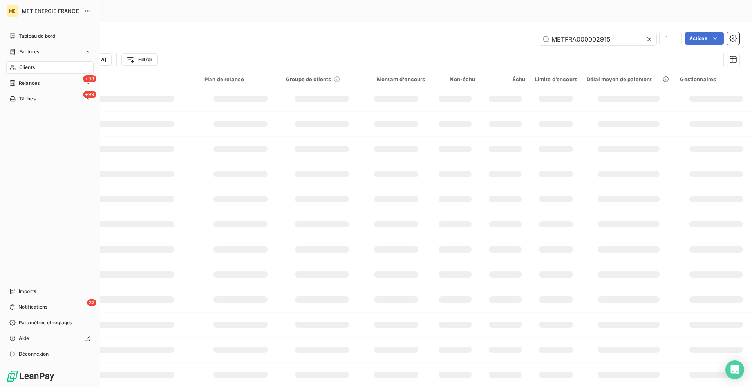
click at [16, 66] on div "Clients" at bounding box center [49, 67] width 87 height 13
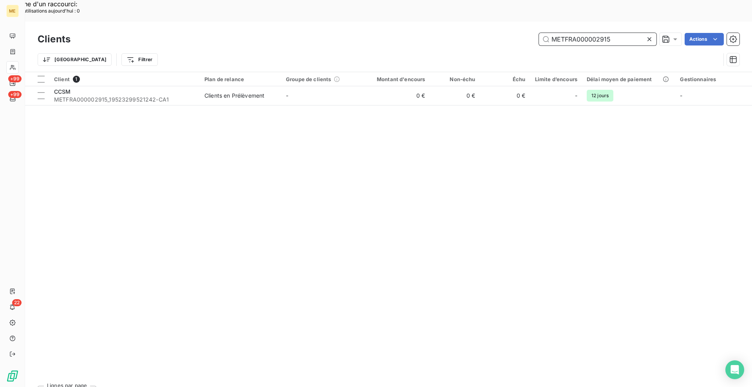
click at [575, 33] on input "METFRA000002915" at bounding box center [597, 39] width 117 height 13
paste input "22277134500737"
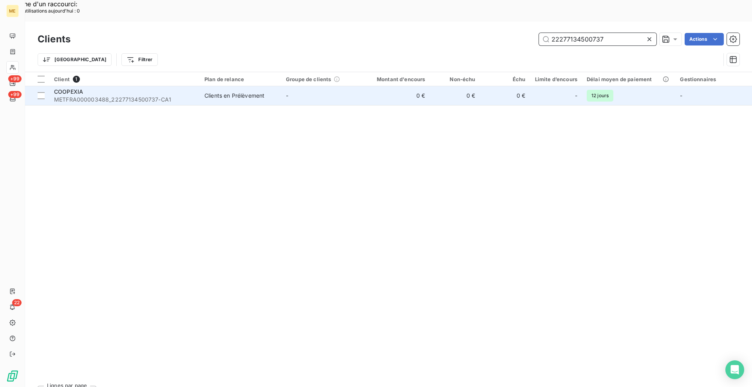
type input "22277134500737"
click at [107, 96] on span "METFRA000003488_22277134500737-CA1" at bounding box center [124, 100] width 141 height 8
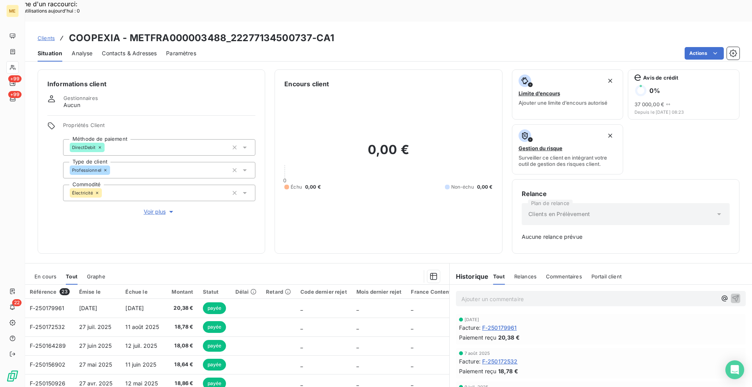
click at [56, 273] on span "En cours" at bounding box center [45, 276] width 22 height 6
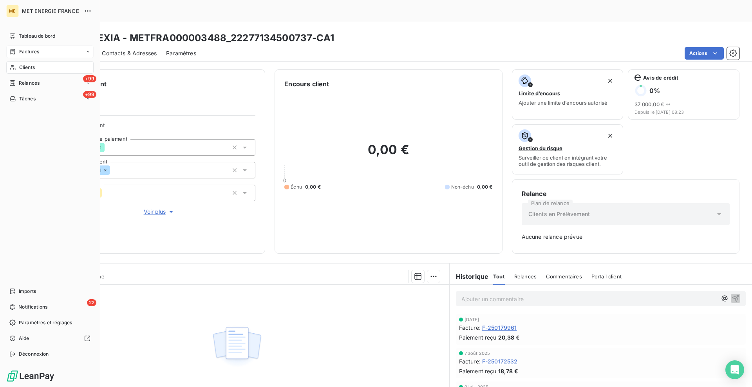
click at [11, 55] on div "Factures" at bounding box center [24, 51] width 30 height 7
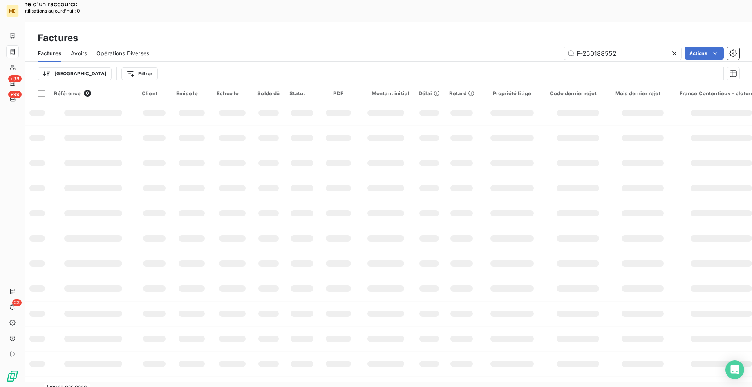
drag, startPoint x: 618, startPoint y: 29, endPoint x: 553, endPoint y: 30, distance: 65.0
click at [553, 47] on div "F-250188552 Actions" at bounding box center [449, 53] width 581 height 13
click at [578, 47] on input "f-250172502" at bounding box center [622, 53] width 117 height 13
click at [636, 47] on input "F-250172502" at bounding box center [622, 53] width 117 height 13
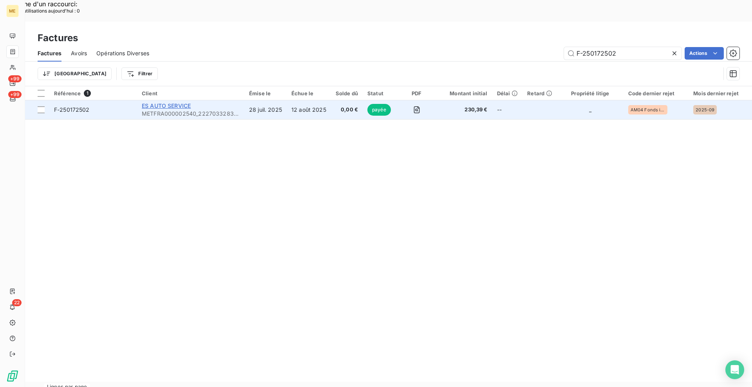
type input "F-250172502"
click at [174, 102] on span "ES AUTO SERVICE" at bounding box center [166, 105] width 49 height 7
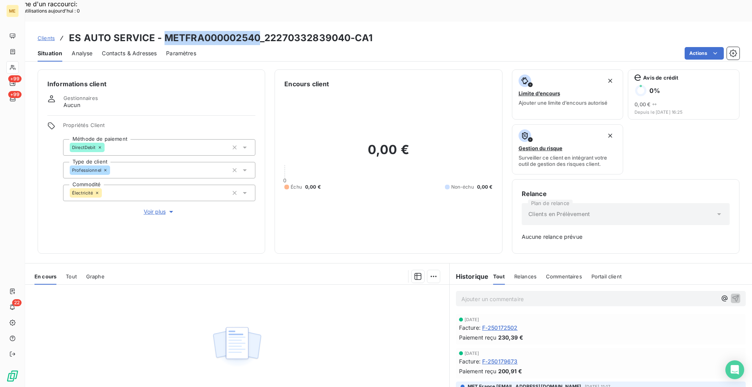
drag, startPoint x: 165, startPoint y: 14, endPoint x: 151, endPoint y: 27, distance: 19.4
click at [256, 31] on h3 "ES AUTO SERVICE - METFRA000002540_22270332839040-CA1" at bounding box center [221, 38] width 304 height 14
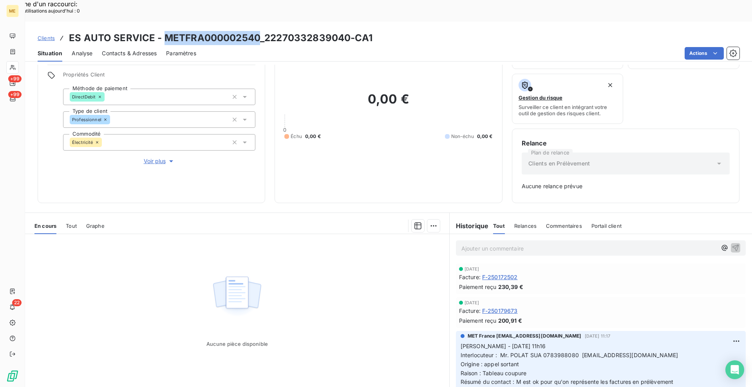
click at [72, 217] on div "Tout" at bounding box center [71, 225] width 11 height 16
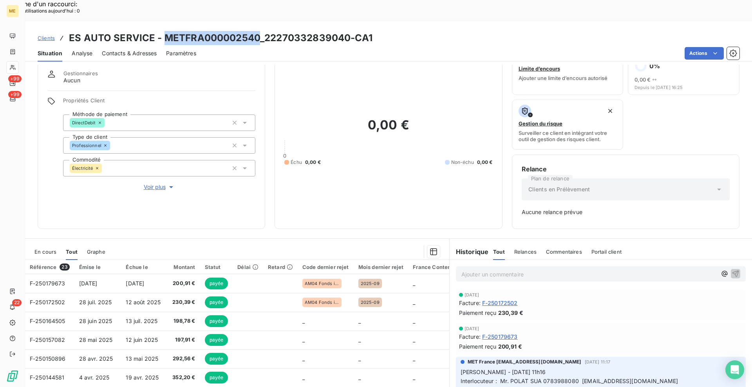
scroll to position [0, 0]
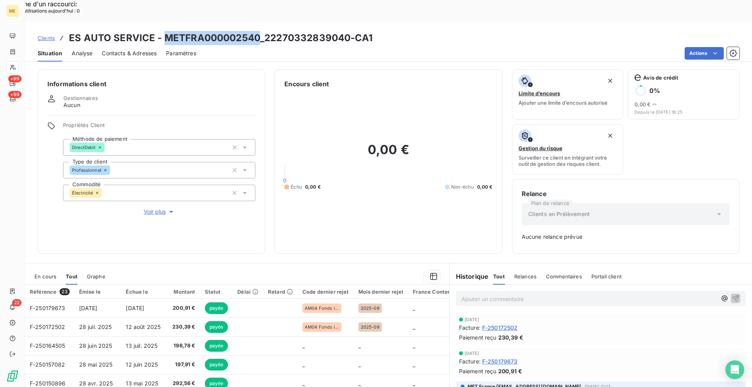
click at [56, 268] on div "En cours Tout Graphe" at bounding box center [237, 276] width 424 height 16
click at [54, 273] on span "En cours" at bounding box center [45, 276] width 22 height 6
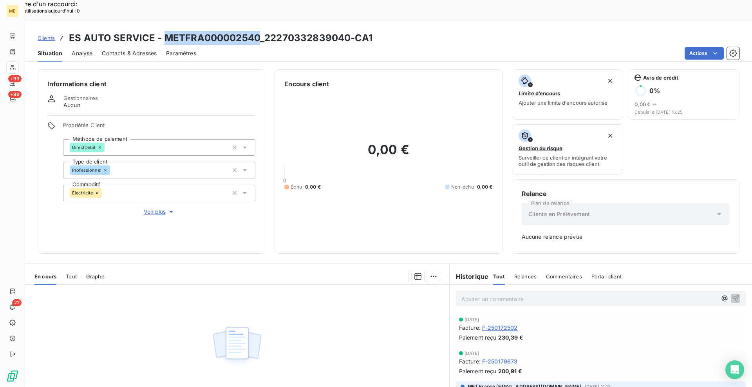
click at [297, 31] on h3 "ES AUTO SERVICE - METFRA000002540_22270332839040-CA1" at bounding box center [221, 38] width 304 height 14
drag, startPoint x: 358, startPoint y: 38, endPoint x: 296, endPoint y: 22, distance: 63.7
click at [358, 47] on div "Actions" at bounding box center [473, 53] width 534 height 13
drag, startPoint x: 265, startPoint y: 20, endPoint x: 348, endPoint y: 19, distance: 83.0
click at [348, 31] on h3 "ES AUTO SERVICE - METFRA000002540_22270332839040-CA1" at bounding box center [221, 38] width 304 height 14
